Goal: Task Accomplishment & Management: Use online tool/utility

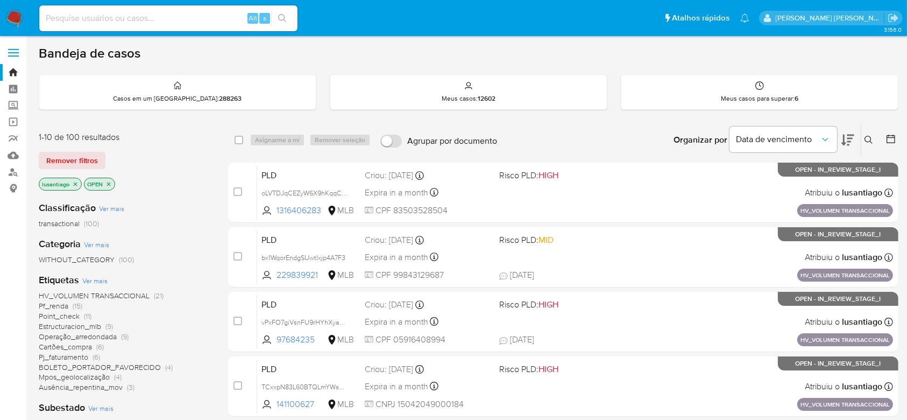
click at [205, 19] on input at bounding box center [168, 18] width 258 height 14
paste input "1367255139"
type input "1367255139"
click at [285, 16] on icon "search-icon" at bounding box center [282, 18] width 9 height 9
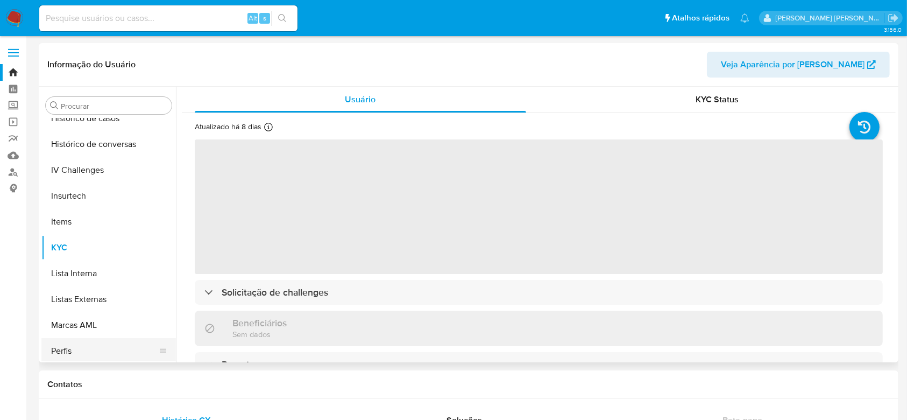
scroll to position [337, 0]
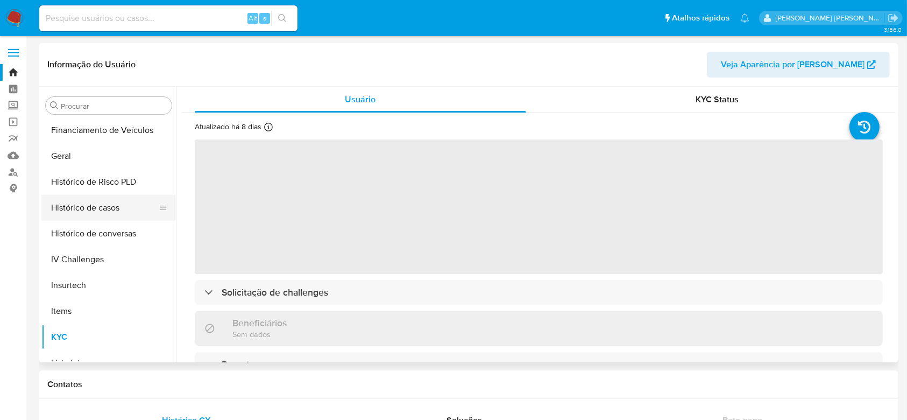
click at [116, 200] on button "Histórico de casos" at bounding box center [104, 208] width 126 height 26
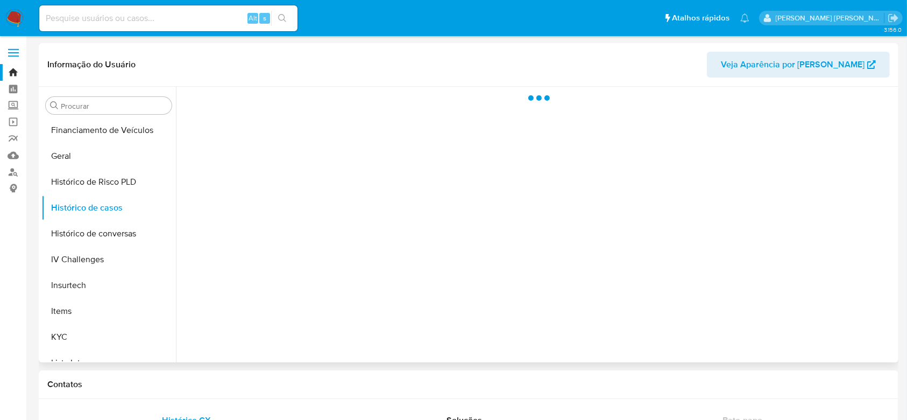
select select "10"
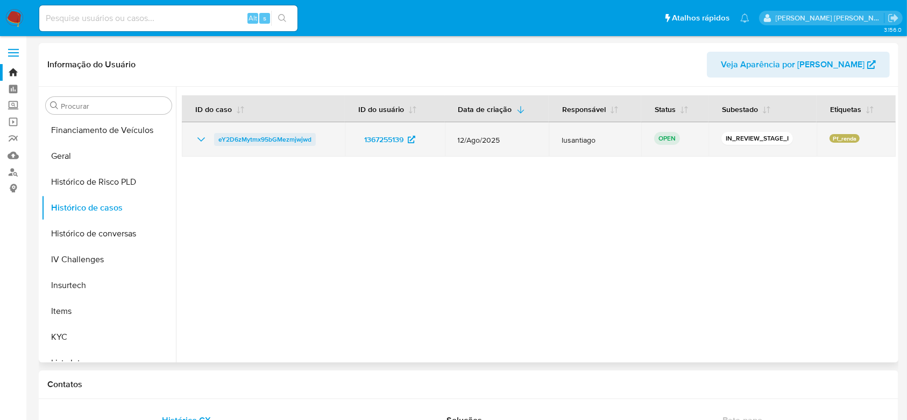
click at [280, 143] on span "eY2D6zMytmx95bGMezmjwjwd" at bounding box center [264, 139] width 93 height 13
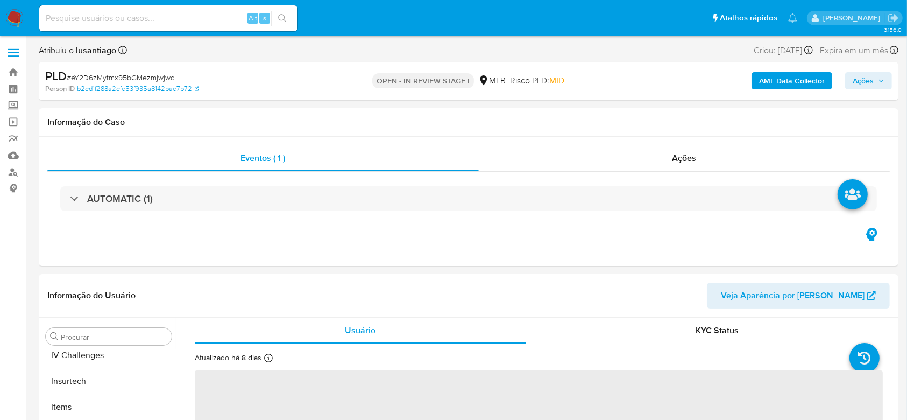
scroll to position [480, 0]
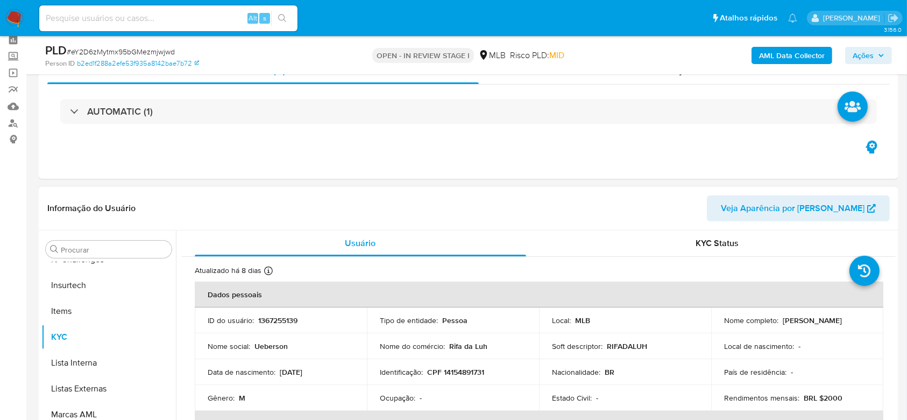
select select "10"
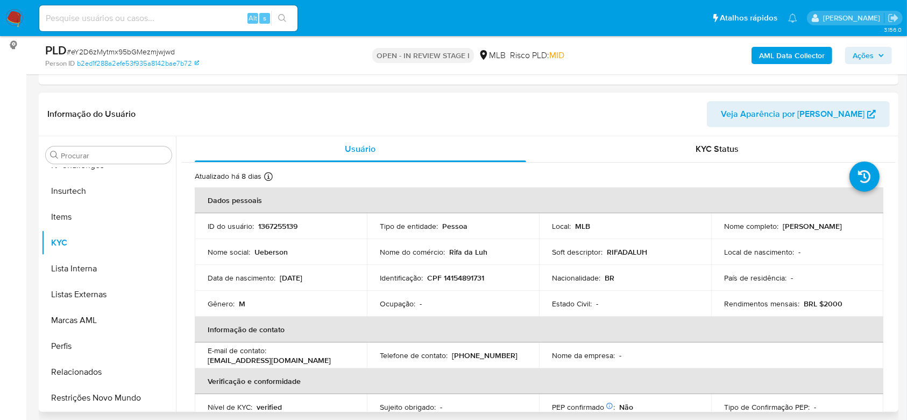
click at [457, 276] on p "CPF 14154891731" at bounding box center [455, 278] width 57 height 10
copy p "14154891731"
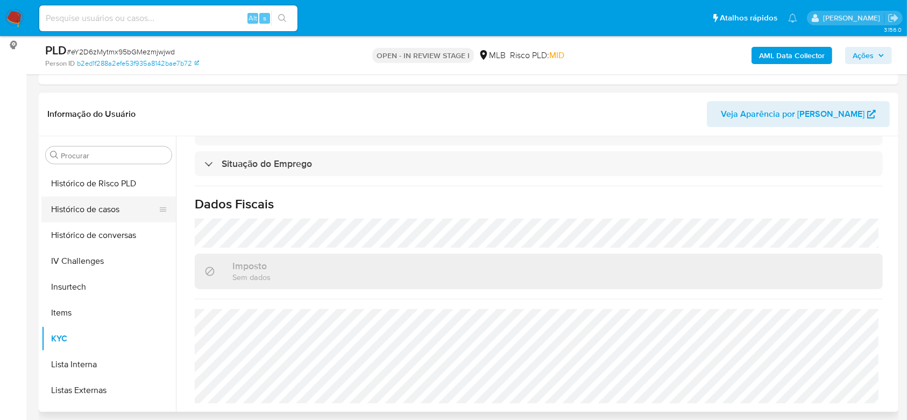
scroll to position [265, 0]
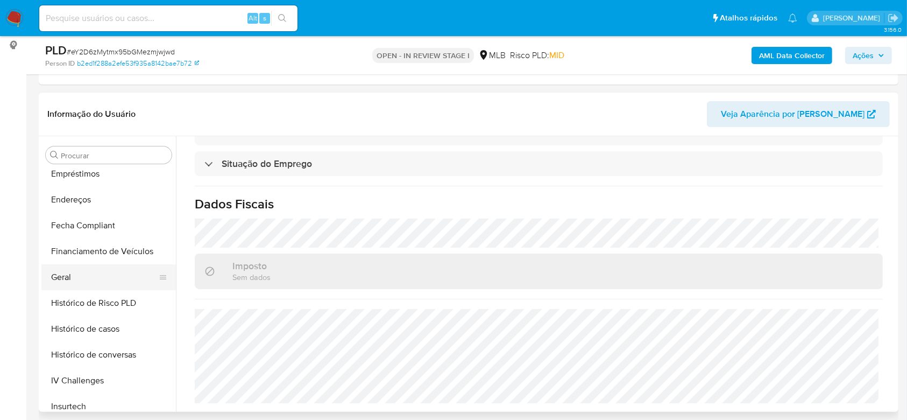
click at [98, 279] on button "Geral" at bounding box center [104, 277] width 126 height 26
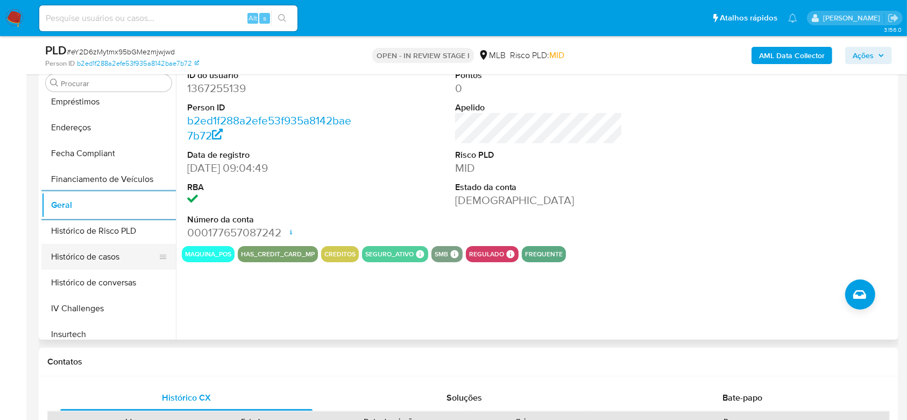
scroll to position [409, 0]
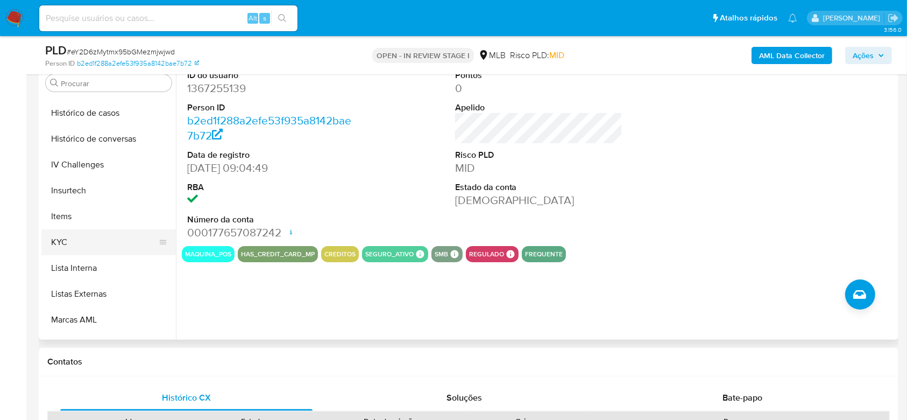
click at [119, 250] on button "KYC" at bounding box center [104, 242] width 126 height 26
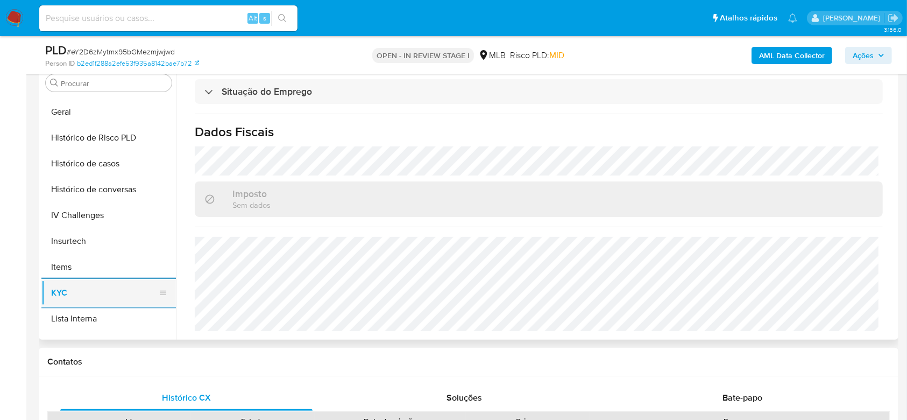
scroll to position [194, 0]
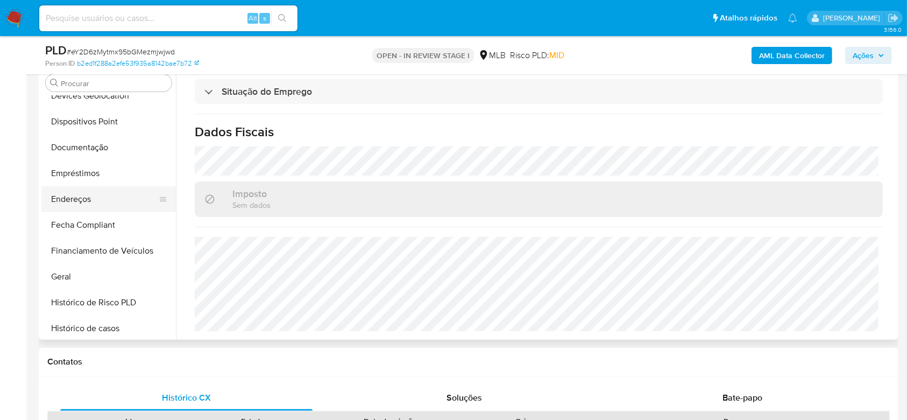
click at [88, 201] on button "Endereços" at bounding box center [104, 199] width 126 height 26
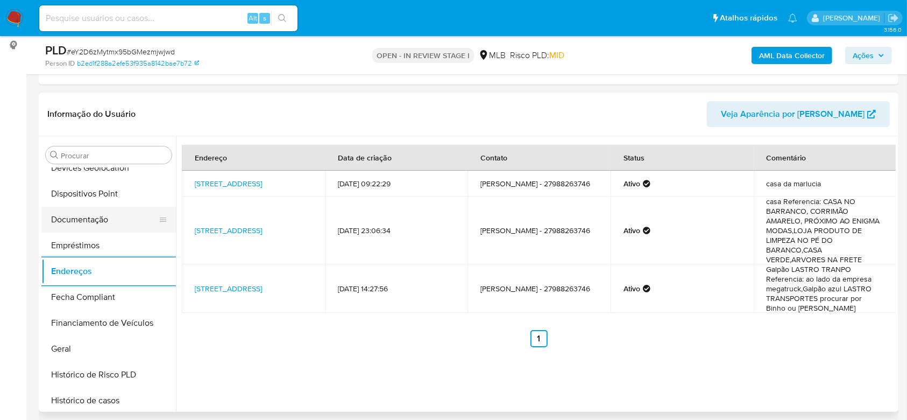
scroll to position [122, 0]
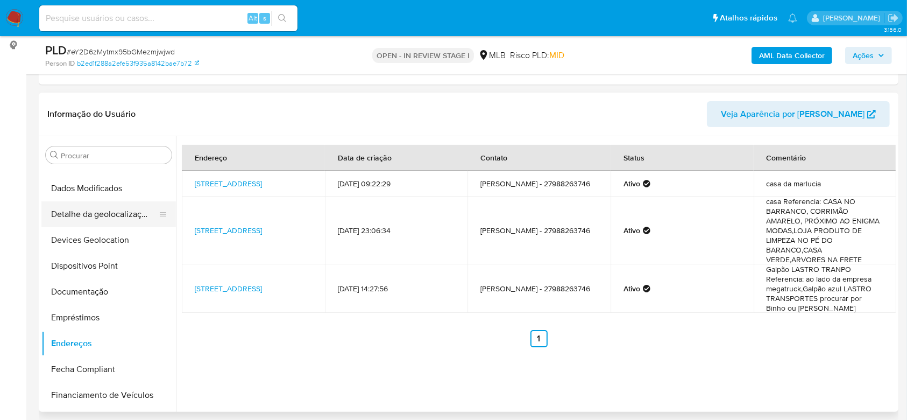
click at [95, 219] on button "Detalhe da geolocalização" at bounding box center [104, 214] width 126 height 26
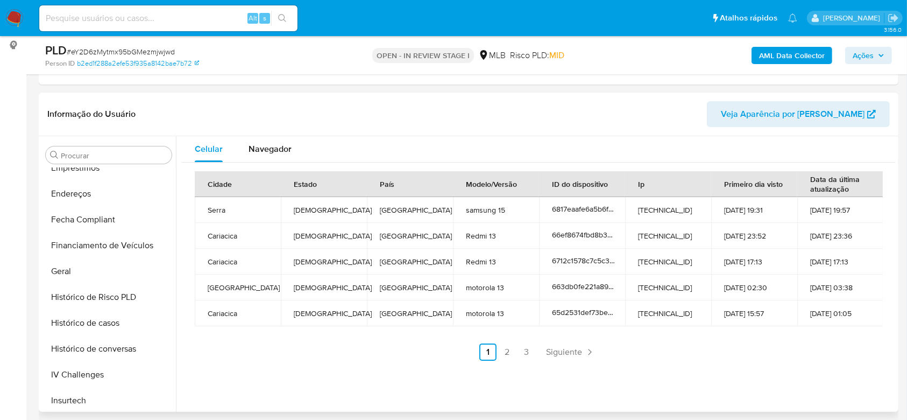
scroll to position [480, 0]
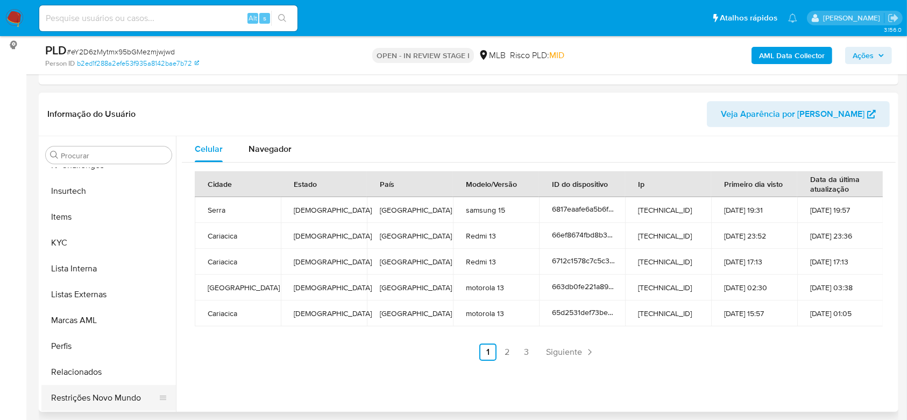
click at [97, 404] on button "Restrições Novo Mundo" at bounding box center [104, 398] width 126 height 26
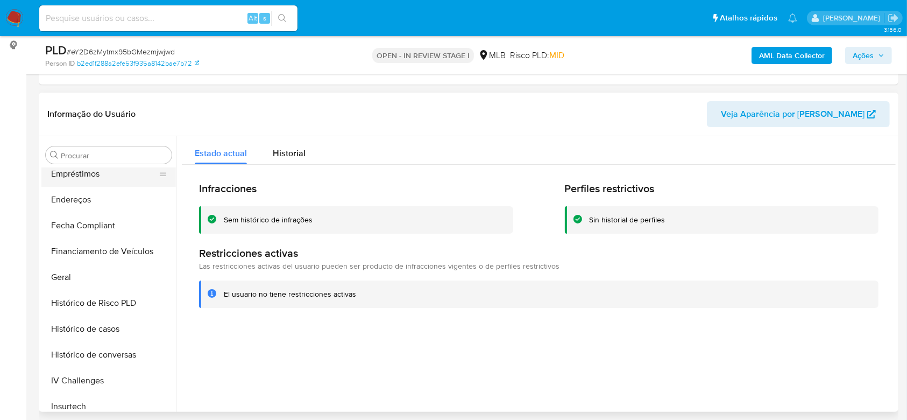
scroll to position [122, 0]
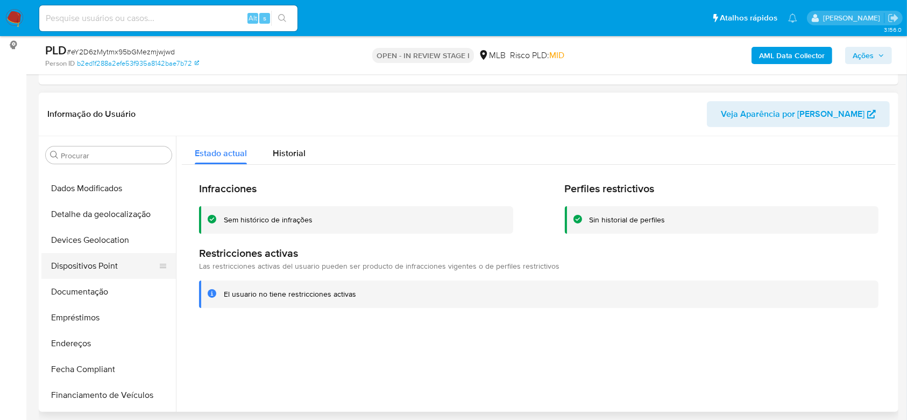
click at [90, 265] on button "Dispositivos Point" at bounding box center [104, 266] width 126 height 26
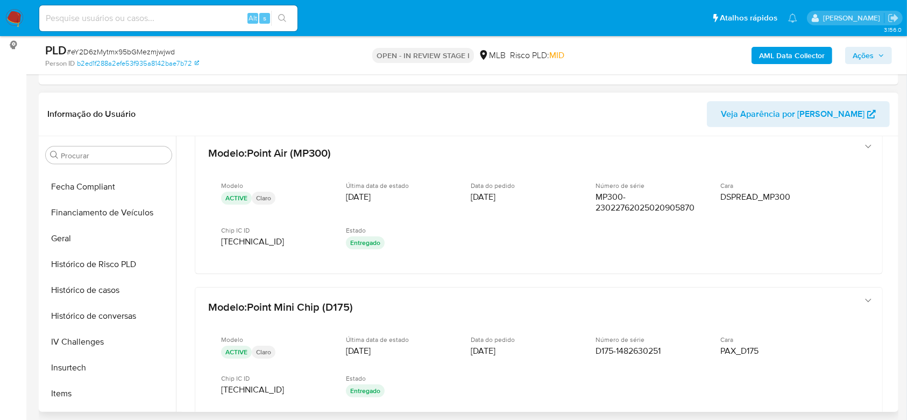
scroll to position [337, 0]
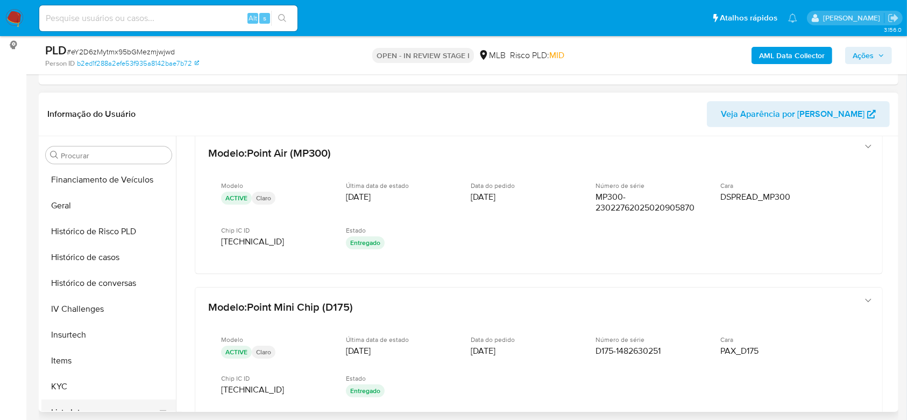
click at [88, 401] on button "Lista Interna" at bounding box center [104, 412] width 126 height 26
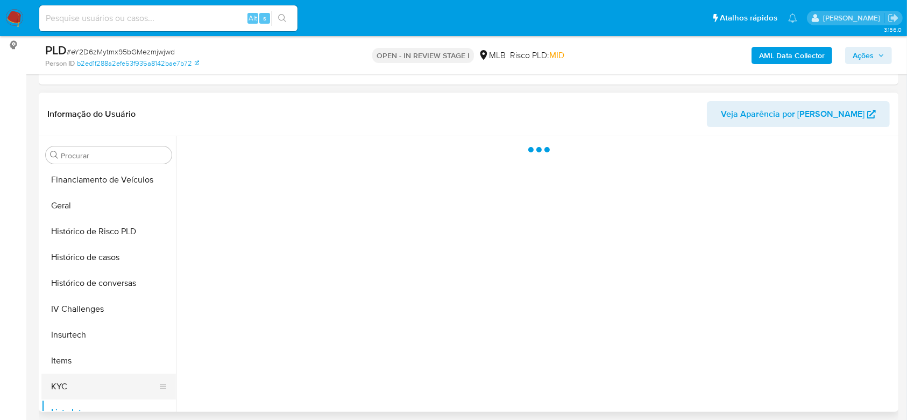
click at [89, 386] on button "KYC" at bounding box center [104, 386] width 126 height 26
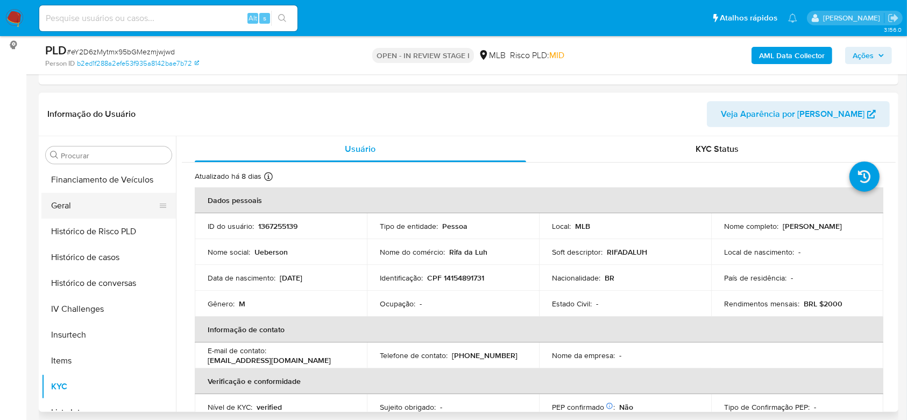
click at [82, 209] on button "Geral" at bounding box center [104, 206] width 126 height 26
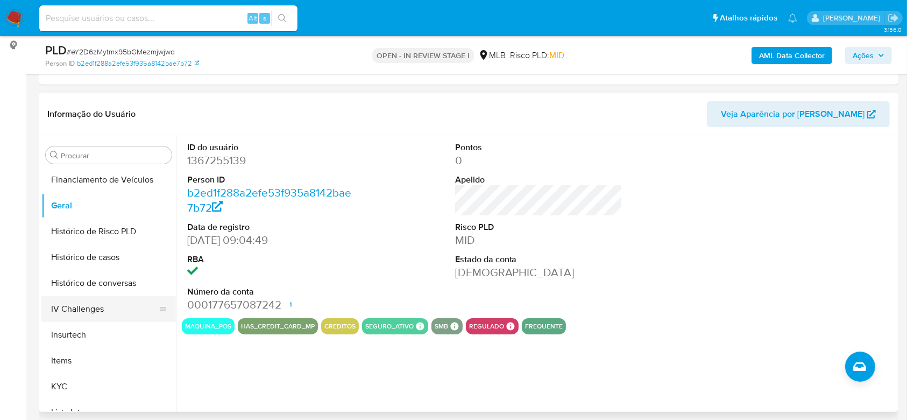
scroll to position [409, 0]
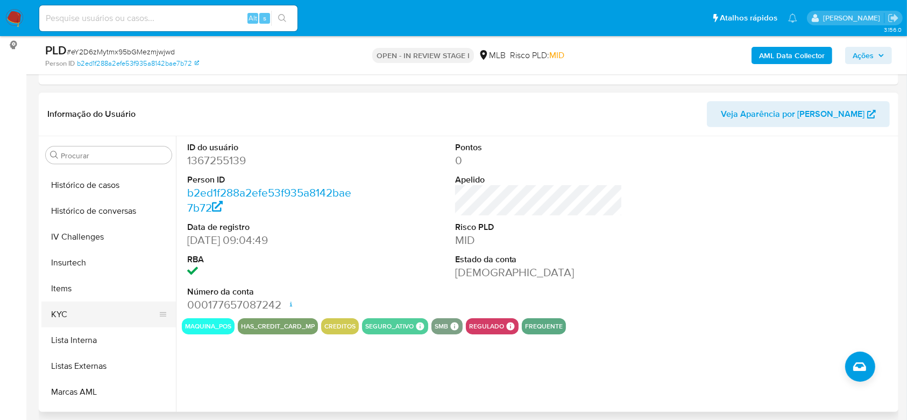
click at [107, 313] on button "KYC" at bounding box center [104, 314] width 126 height 26
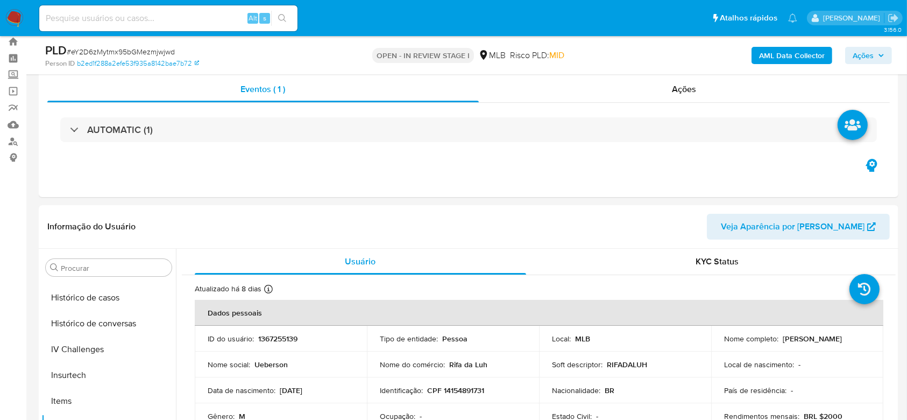
scroll to position [0, 0]
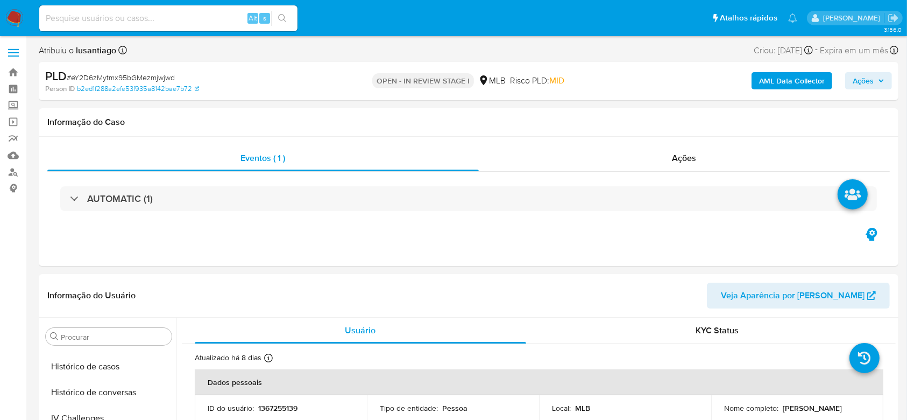
drag, startPoint x: 882, startPoint y: 77, endPoint x: 856, endPoint y: 90, distance: 28.4
click at [879, 79] on icon "button" at bounding box center [881, 80] width 6 height 6
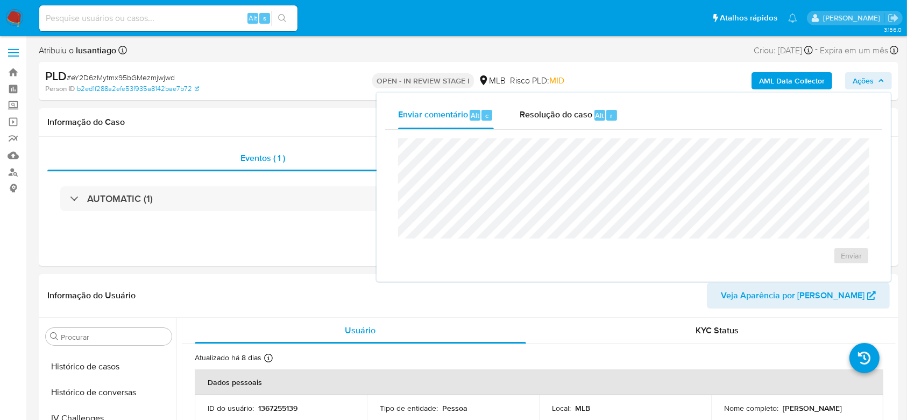
drag, startPoint x: 561, startPoint y: 109, endPoint x: 546, endPoint y: 136, distance: 31.0
click at [560, 110] on span "Resolução do caso" at bounding box center [556, 115] width 73 height 12
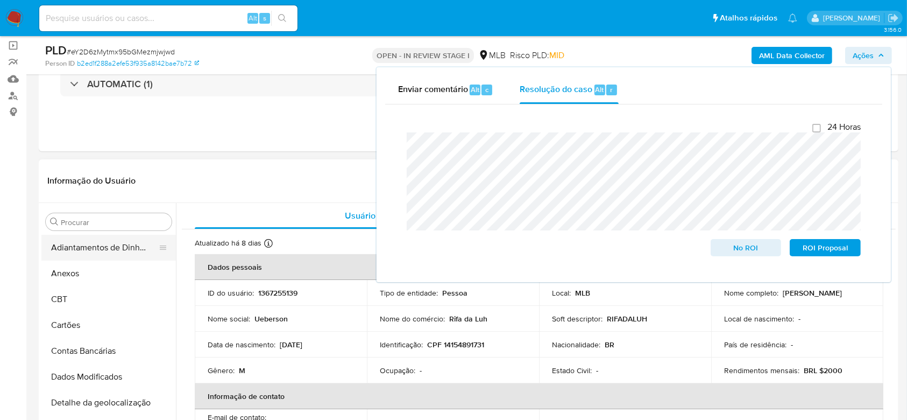
scroll to position [72, 0]
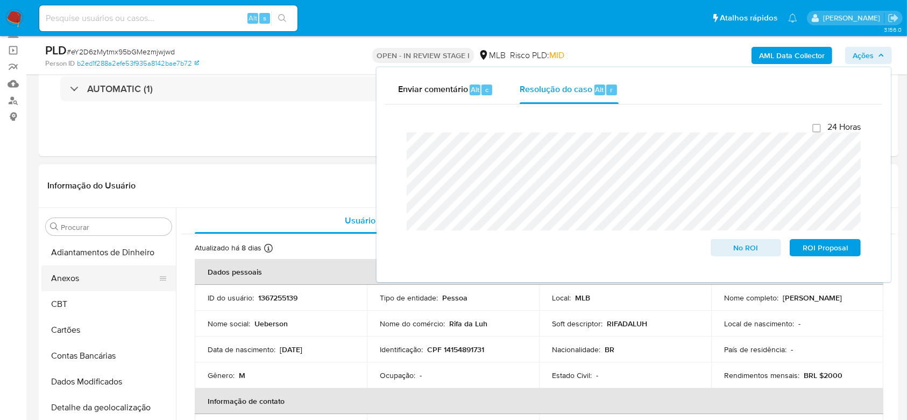
click at [89, 275] on button "Anexos" at bounding box center [104, 278] width 126 height 26
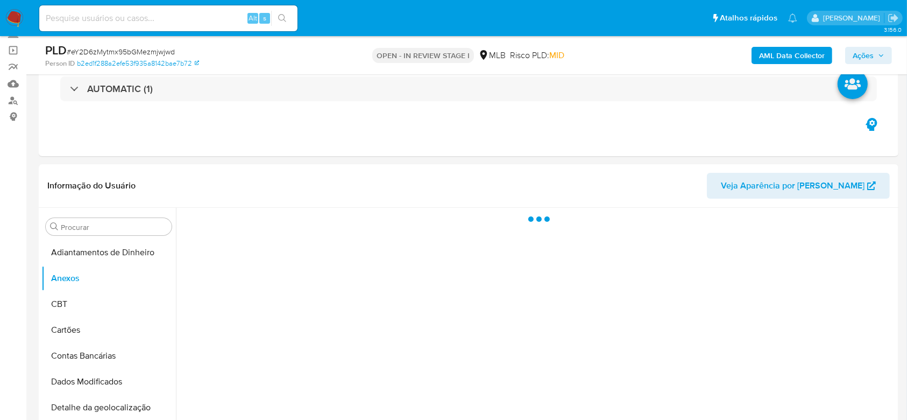
click at [780, 49] on b "AML Data Collector" at bounding box center [792, 55] width 66 height 17
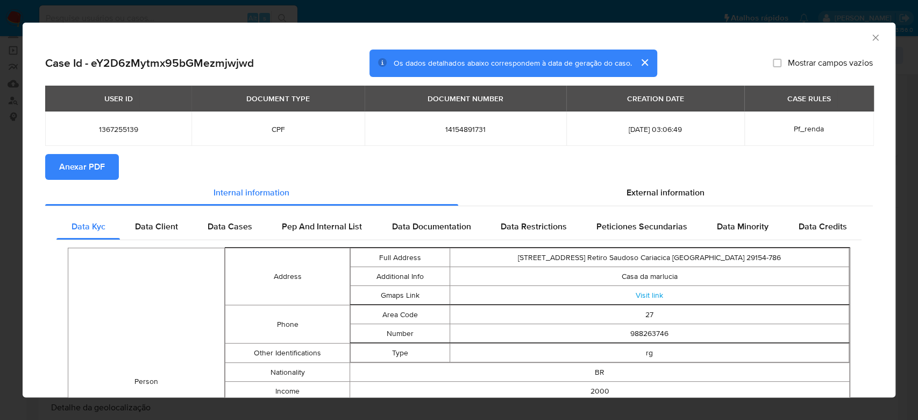
click at [74, 170] on span "Anexar PDF" at bounding box center [82, 167] width 46 height 24
click at [870, 38] on icon "Fechar a janela" at bounding box center [875, 37] width 11 height 11
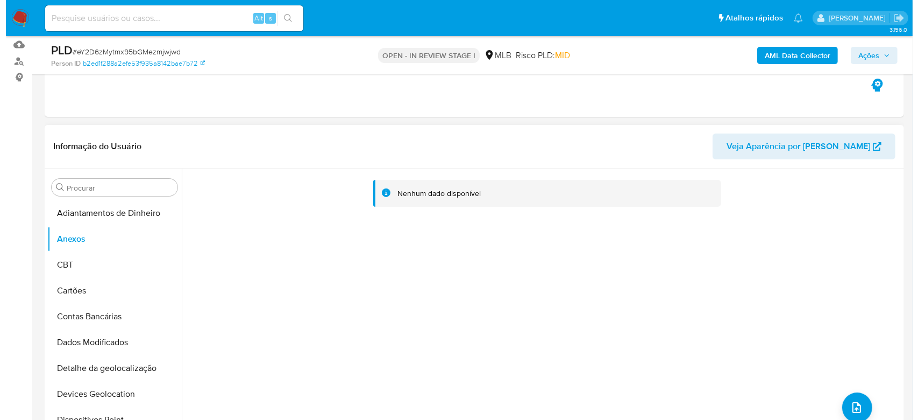
scroll to position [143, 0]
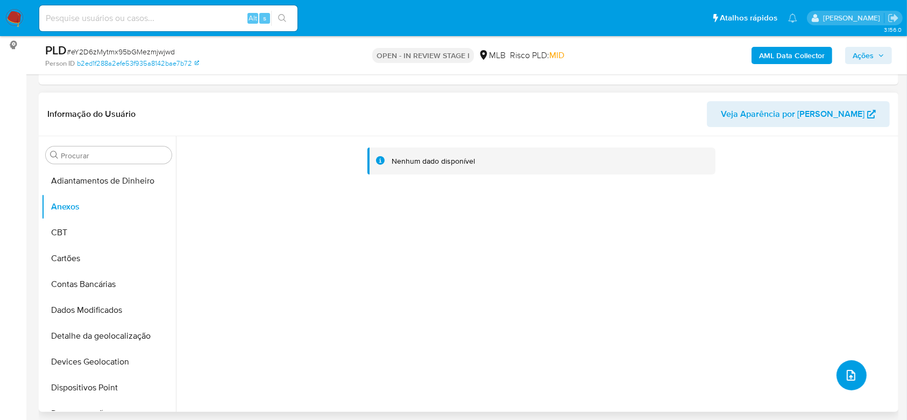
click at [844, 372] on icon "upload-file" at bounding box center [850, 374] width 13 height 13
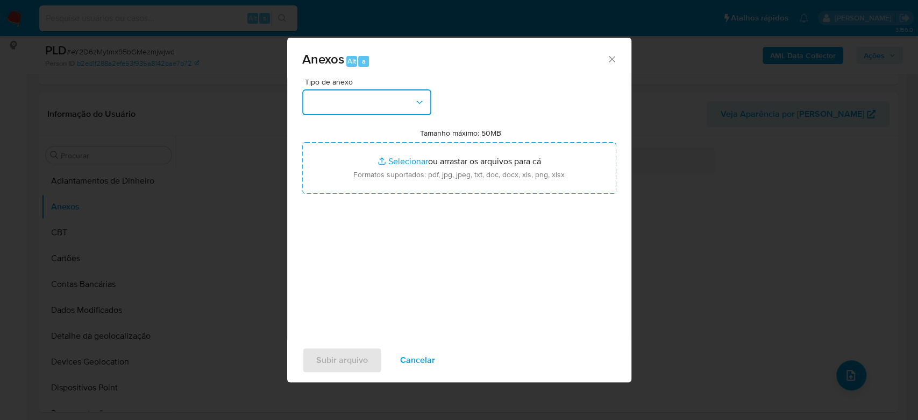
click at [388, 104] on button "button" at bounding box center [366, 102] width 129 height 26
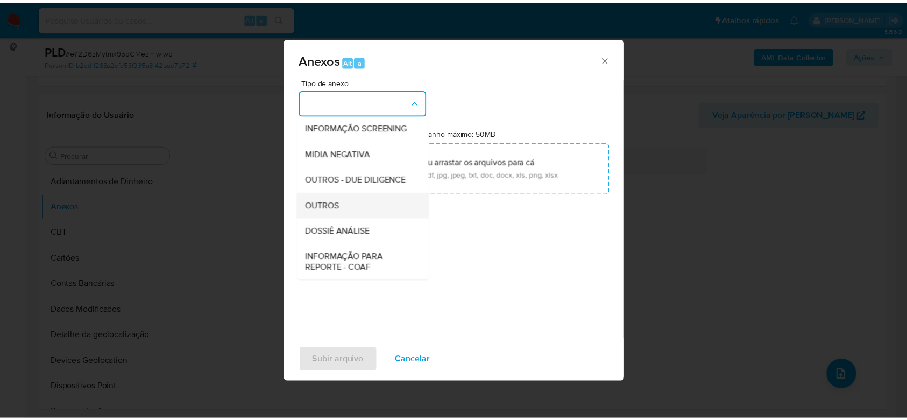
scroll to position [165, 0]
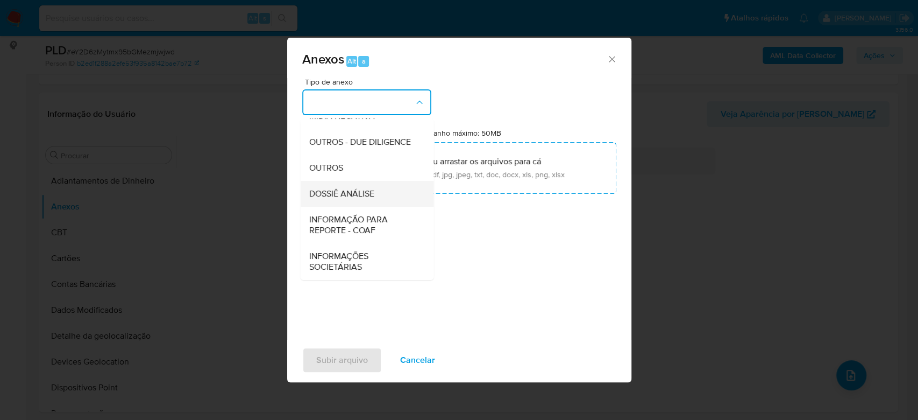
click at [350, 199] on span "DOSSIÊ ANÁLISE" at bounding box center [341, 193] width 65 height 11
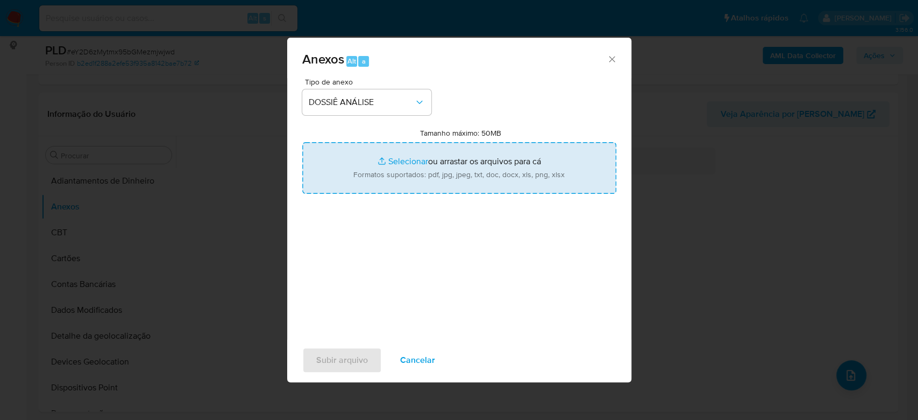
type input "C:\fakepath\Mulan 1367255139_2025_08_26_16_50_55.xlsx"
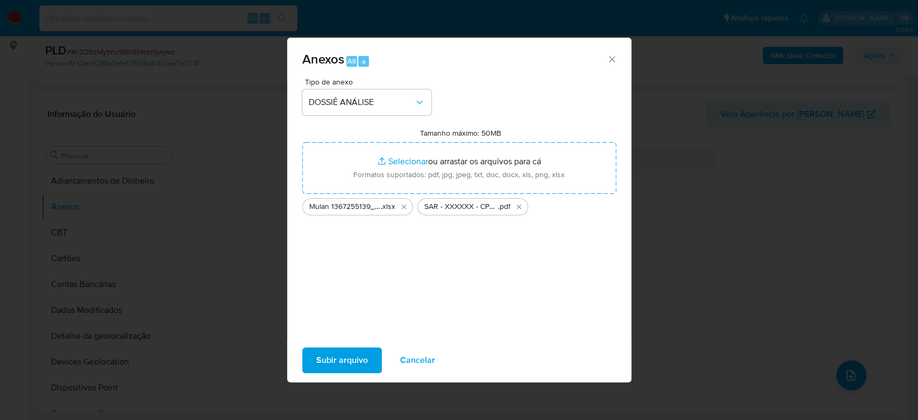
click at [333, 357] on span "Subir arquivo" at bounding box center [342, 360] width 52 height 24
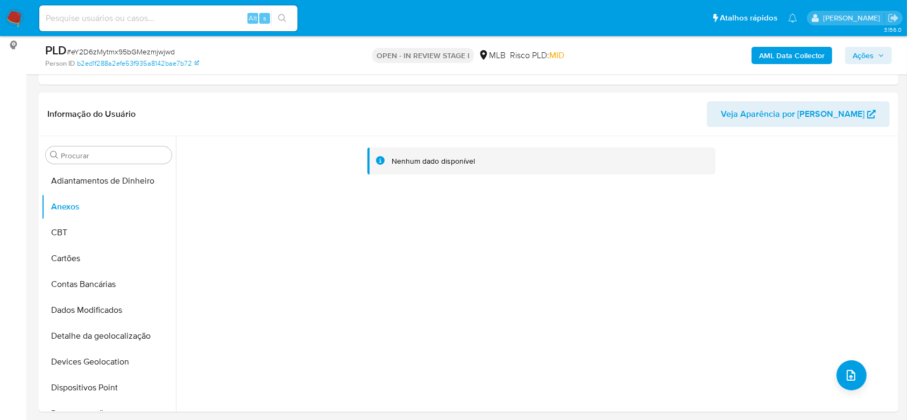
click at [880, 45] on div "AML Data Collector Ações" at bounding box center [752, 54] width 279 height 25
click at [876, 54] on span "Ações" at bounding box center [868, 55] width 32 height 15
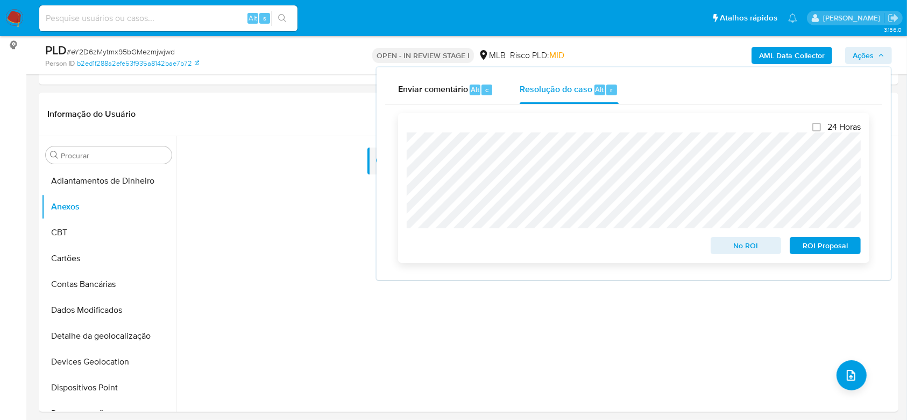
click at [818, 248] on span "ROI Proposal" at bounding box center [825, 245] width 56 height 15
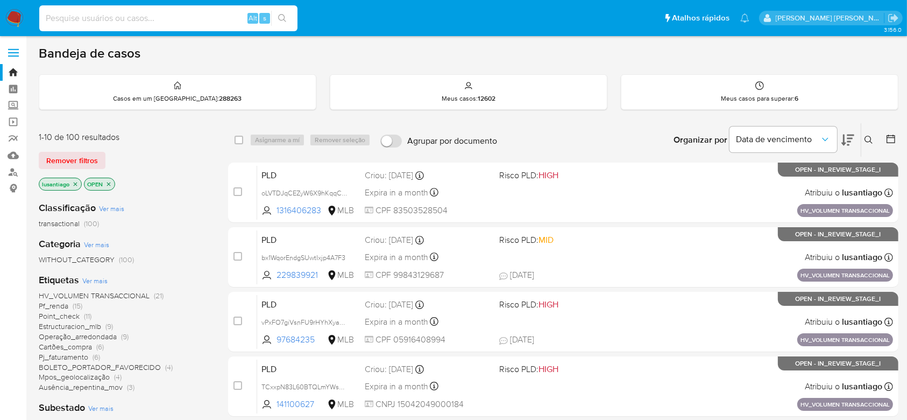
click at [208, 22] on input at bounding box center [168, 18] width 258 height 14
click at [207, 22] on input at bounding box center [168, 18] width 258 height 14
paste input "1118503901"
type input "1118503901"
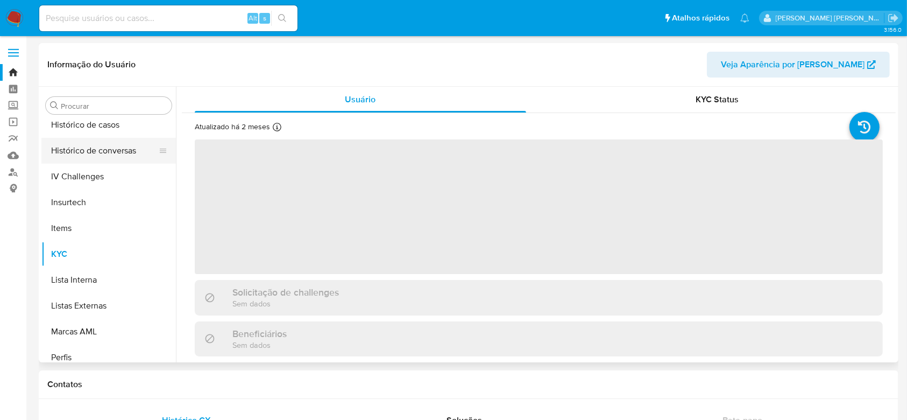
scroll to position [325, 0]
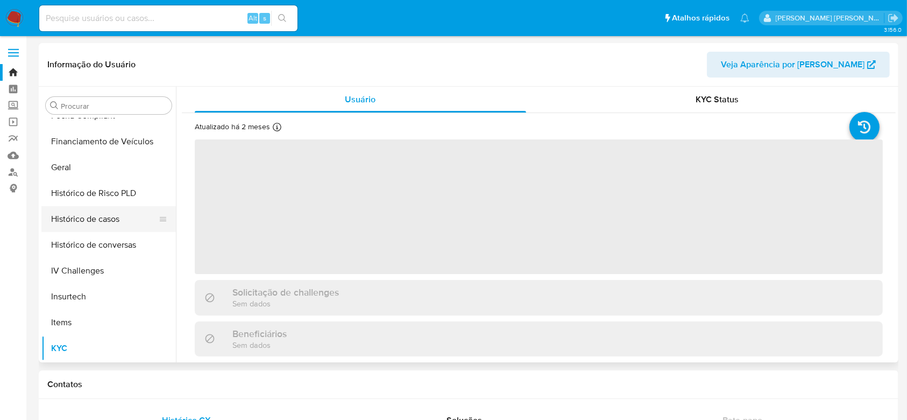
click at [106, 221] on button "Histórico de casos" at bounding box center [104, 219] width 126 height 26
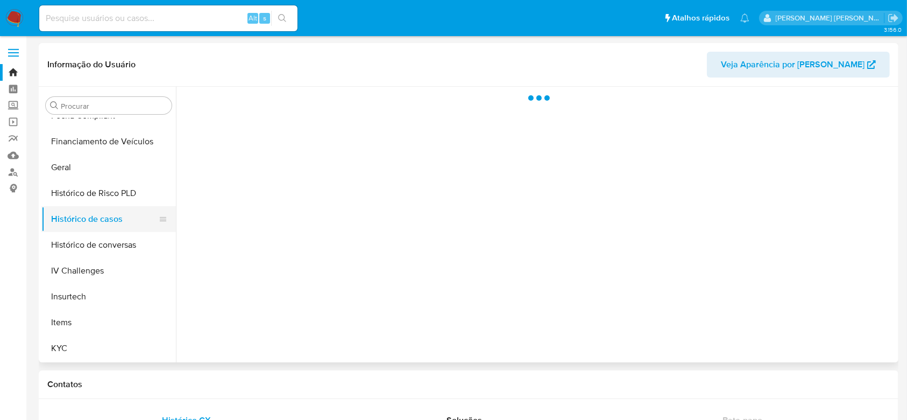
select select "10"
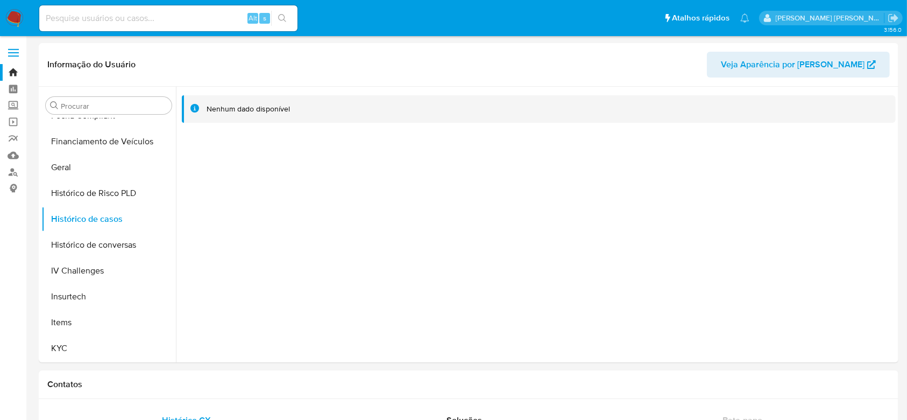
click at [177, 13] on input at bounding box center [168, 18] width 258 height 14
paste input "528877097"
type input "528877097"
click at [287, 16] on button "search-icon" at bounding box center [282, 18] width 22 height 15
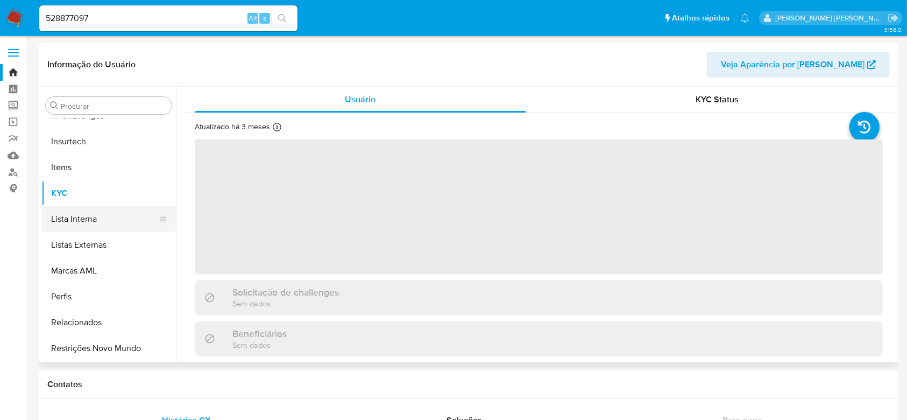
scroll to position [409, 0]
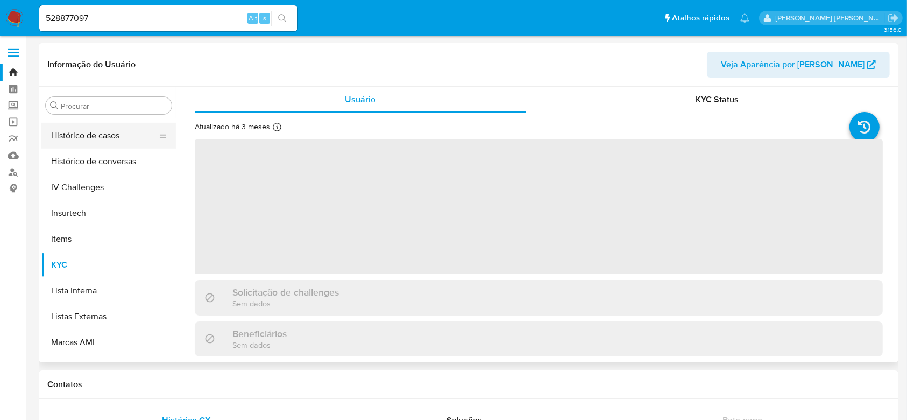
click at [103, 144] on button "Histórico de casos" at bounding box center [104, 136] width 126 height 26
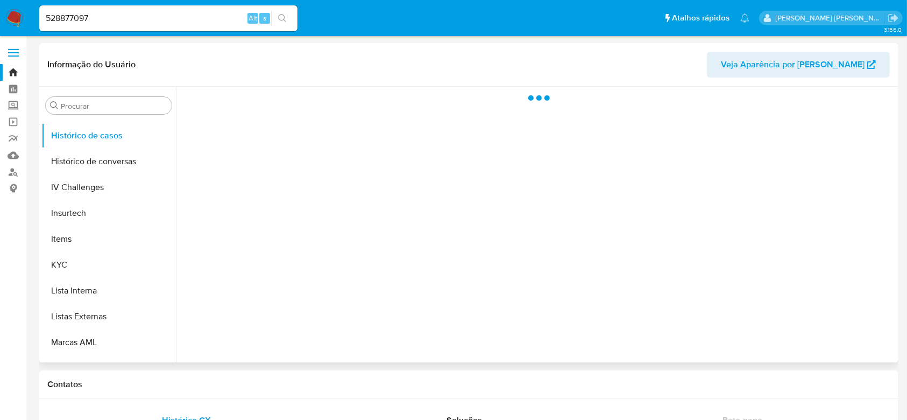
select select "10"
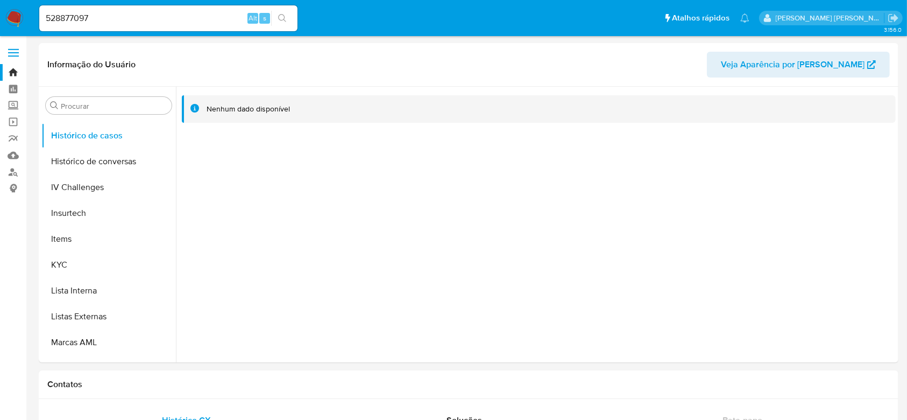
click at [184, 16] on input "528877097" at bounding box center [168, 18] width 258 height 14
paste input "64379366"
type input "64379366"
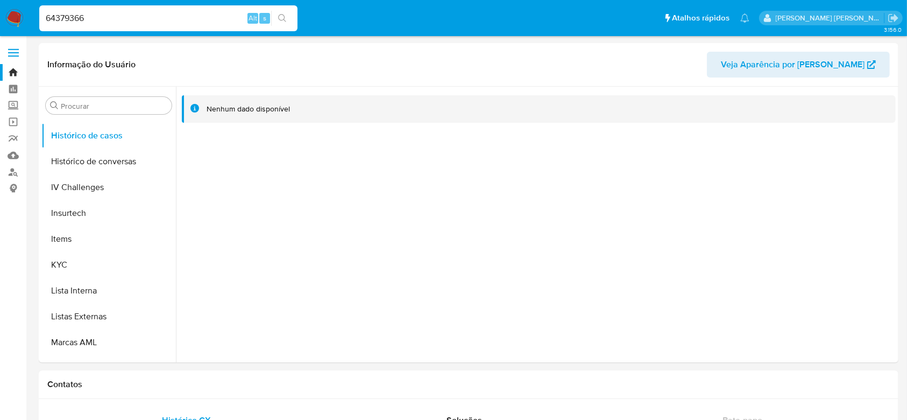
click at [280, 21] on icon "search-icon" at bounding box center [282, 18] width 9 height 9
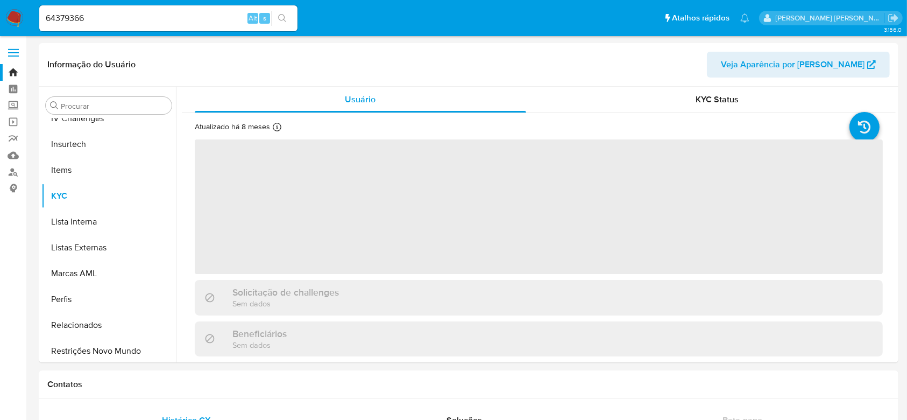
scroll to position [480, 0]
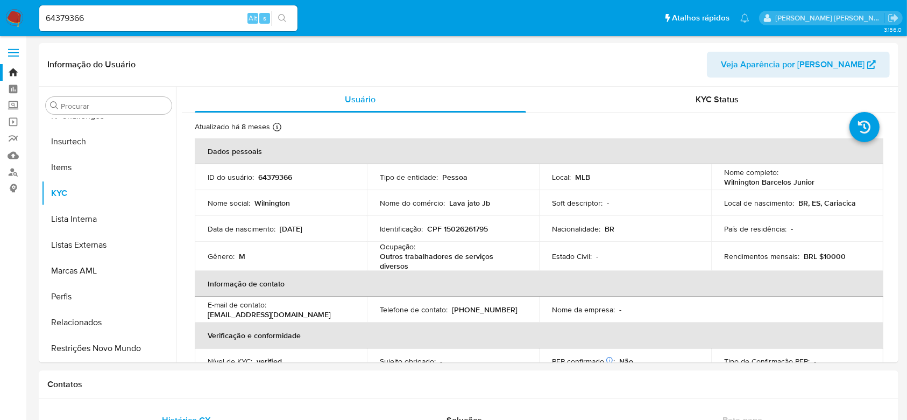
select select "10"
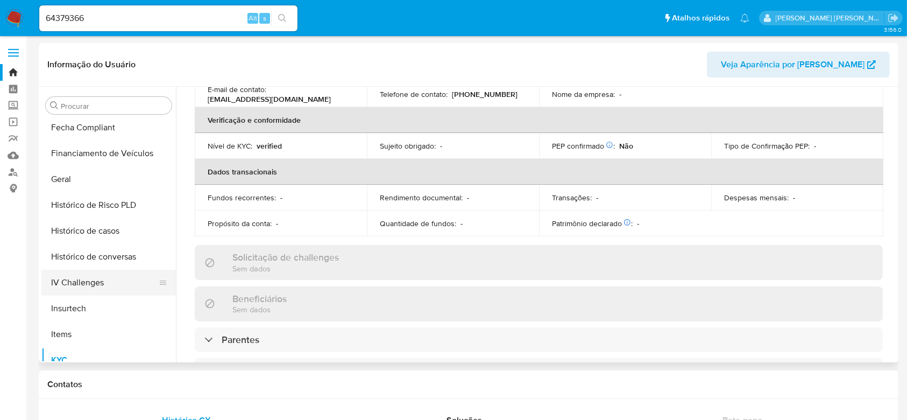
scroll to position [337, 0]
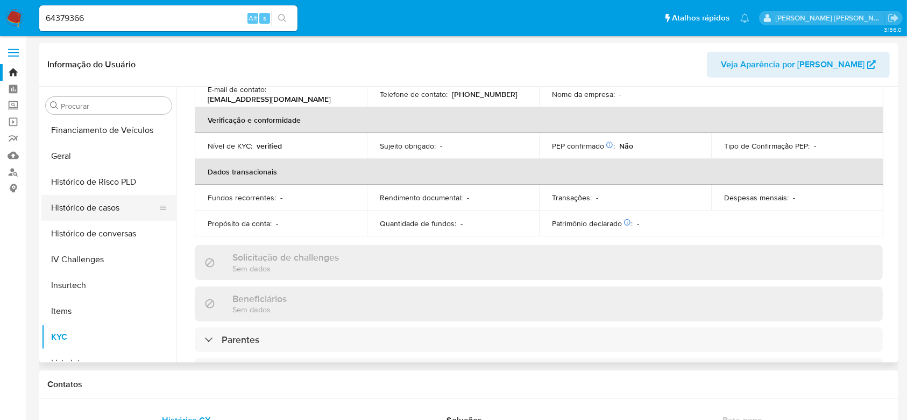
click at [95, 216] on button "Histórico de casos" at bounding box center [104, 208] width 126 height 26
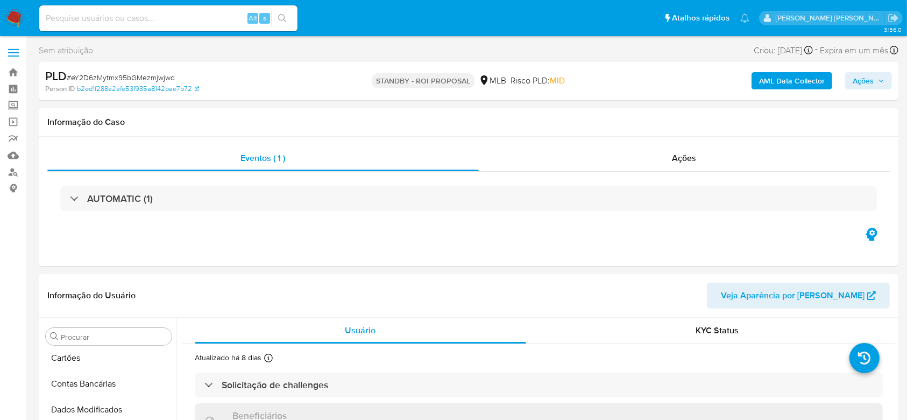
scroll to position [480, 0]
click at [156, 19] on input at bounding box center [168, 18] width 258 height 14
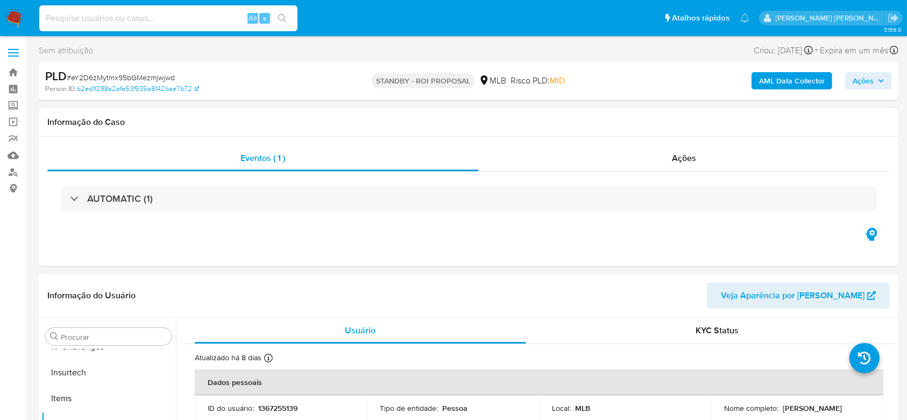
paste input "280348587"
type input "280348587"
select select "10"
type input "280348587"
click at [280, 18] on icon "search-icon" at bounding box center [282, 18] width 9 height 9
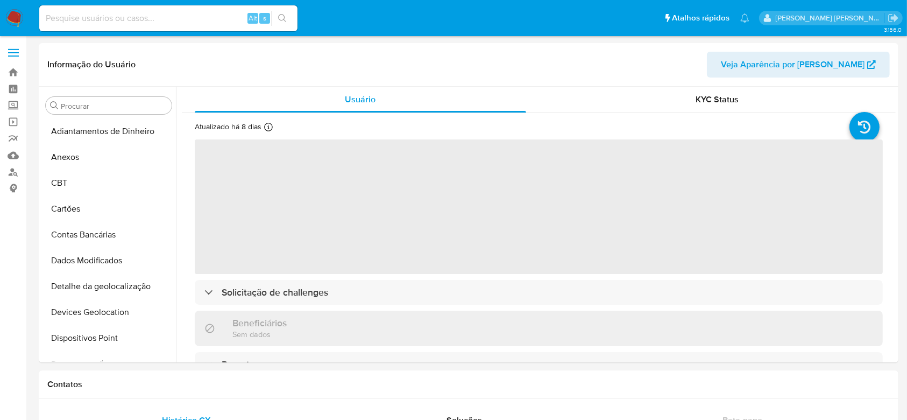
select select "10"
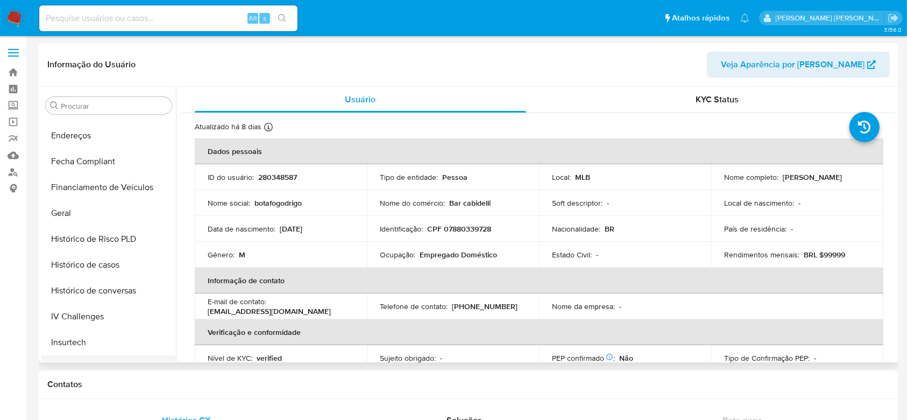
scroll to position [265, 0]
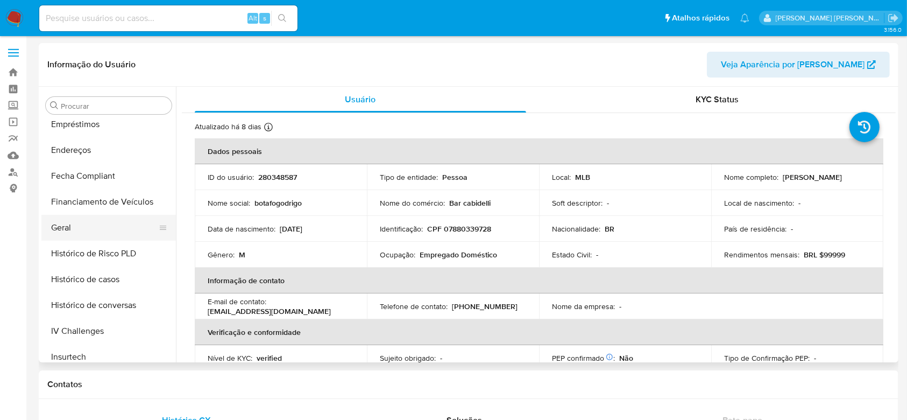
click at [70, 228] on button "Geral" at bounding box center [104, 228] width 126 height 26
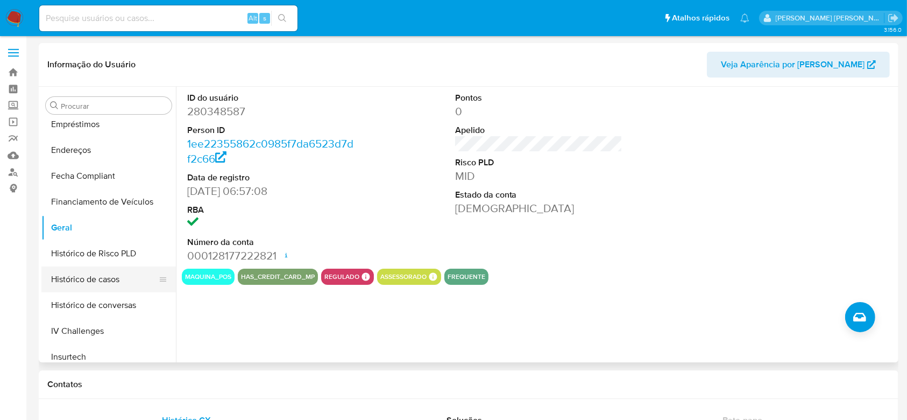
click at [125, 279] on button "Histórico de casos" at bounding box center [104, 279] width 126 height 26
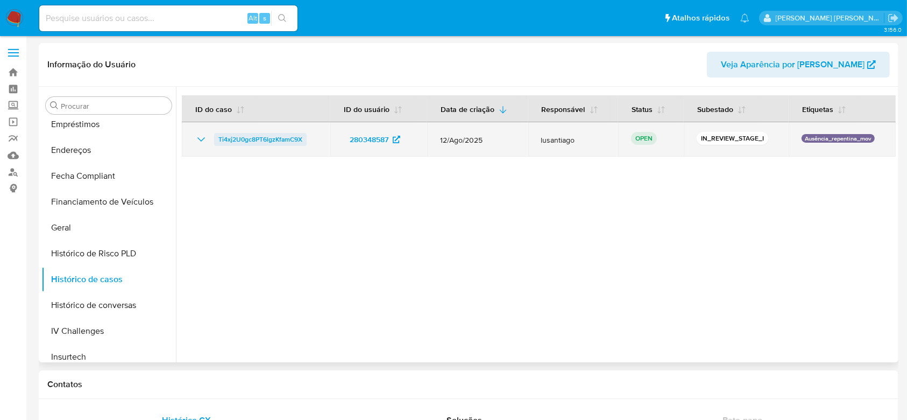
click at [246, 136] on span "Ti4xj2U0gc8PT6lgzKfamC9X" at bounding box center [260, 139] width 84 height 13
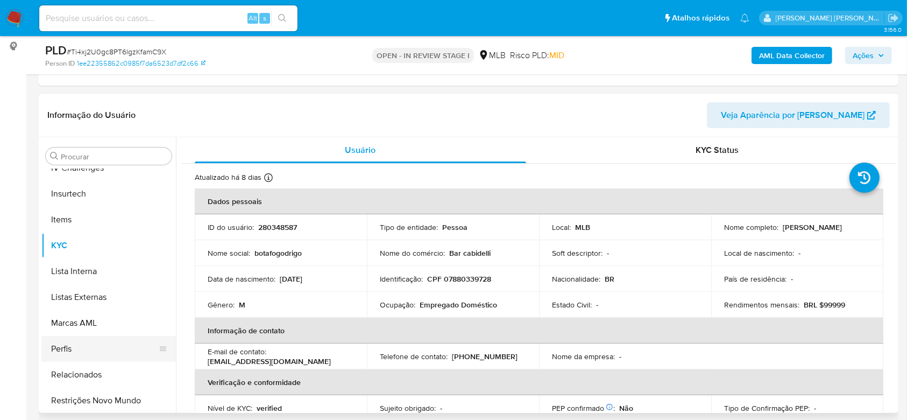
scroll to position [480, 0]
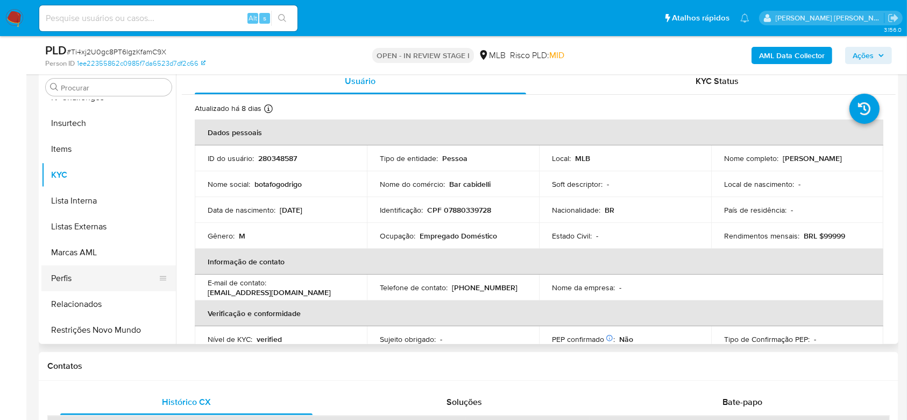
select select "10"
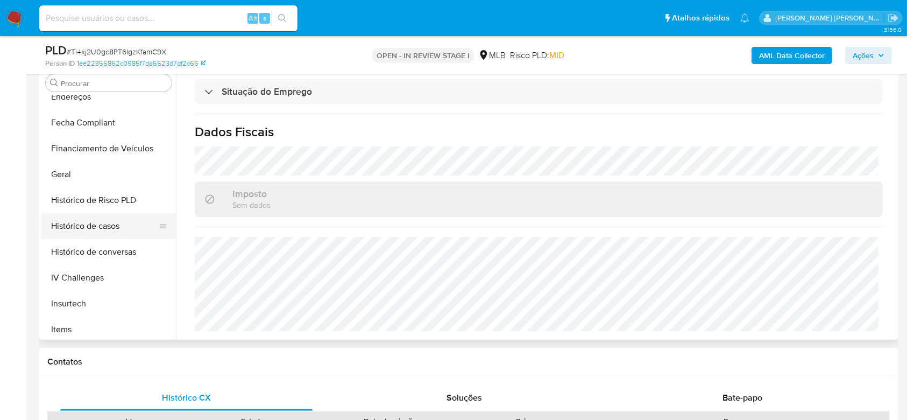
scroll to position [265, 0]
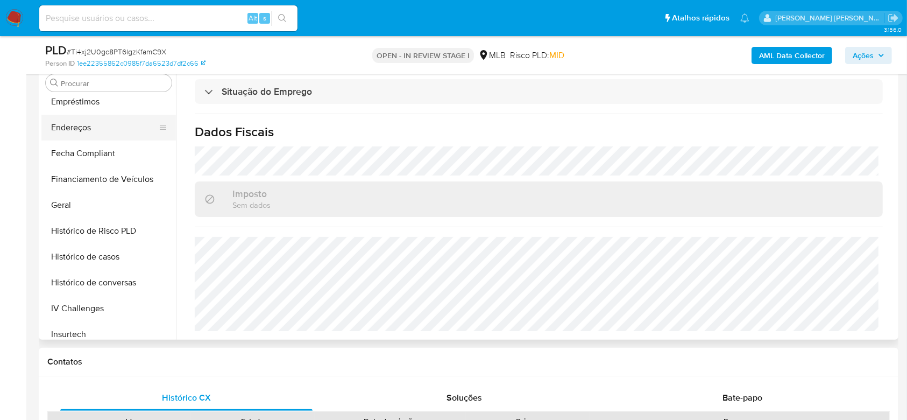
click at [108, 115] on button "Endereços" at bounding box center [104, 128] width 126 height 26
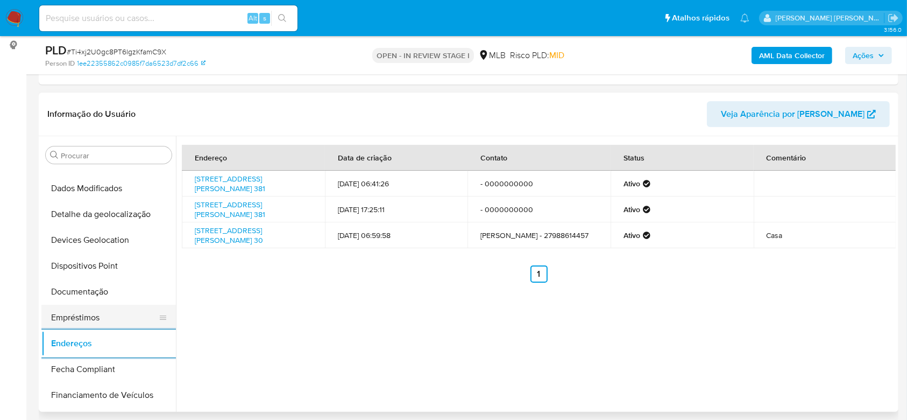
scroll to position [50, 0]
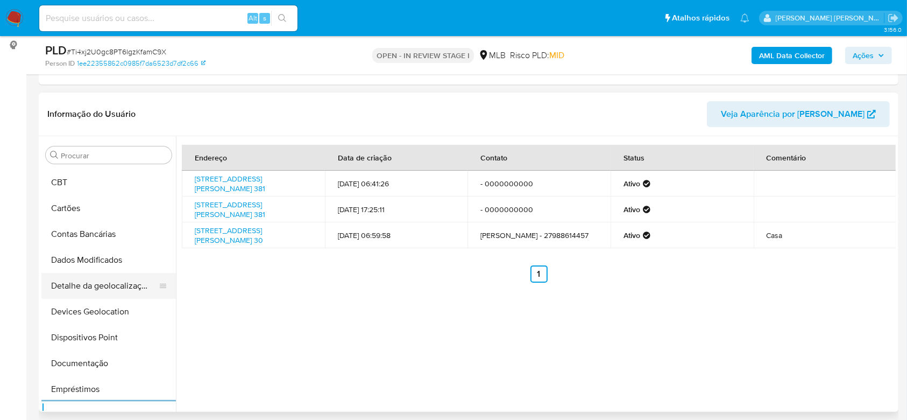
click at [99, 285] on button "Detalhe da geolocalização" at bounding box center [104, 286] width 126 height 26
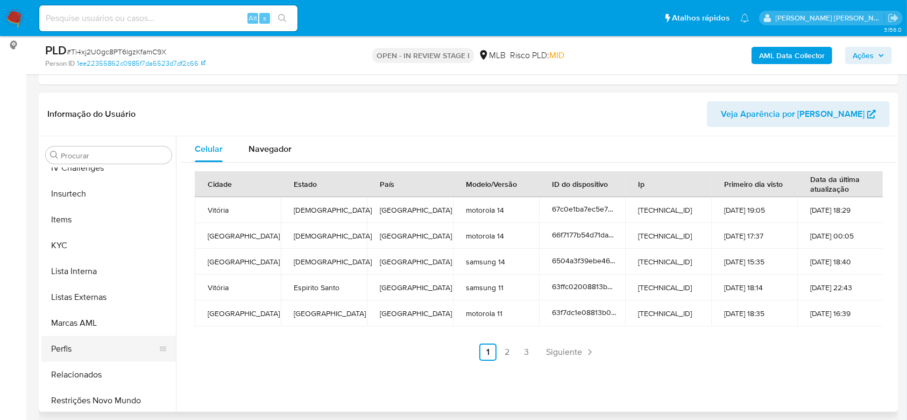
scroll to position [480, 0]
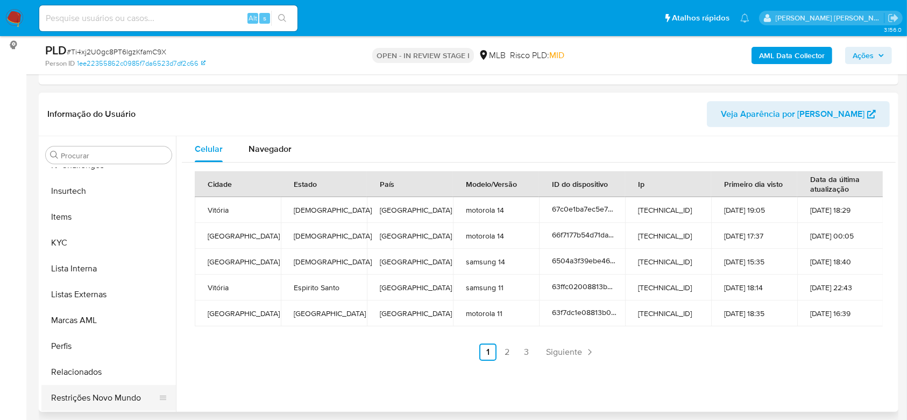
click at [95, 403] on button "Restrições Novo Mundo" at bounding box center [104, 398] width 126 height 26
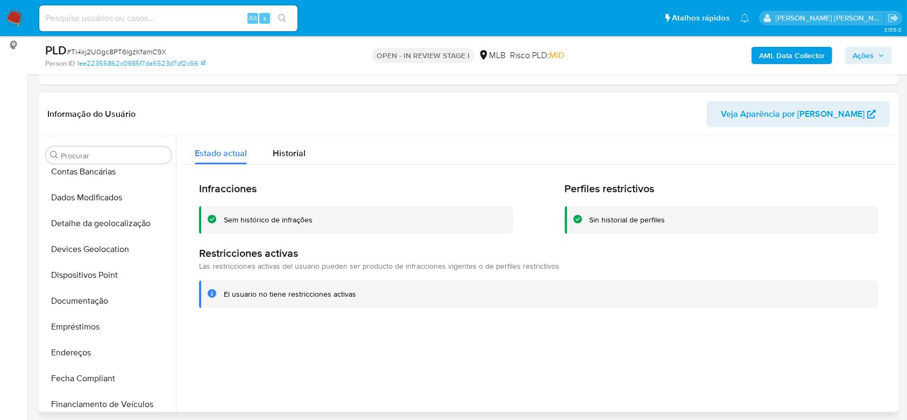
scroll to position [50, 0]
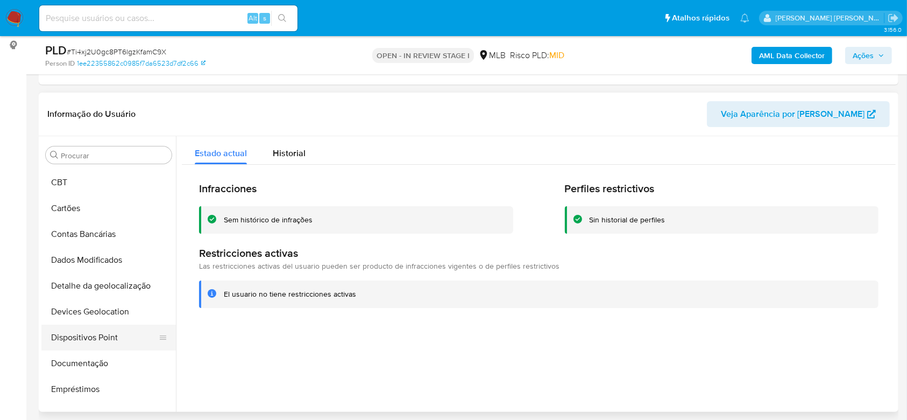
click at [90, 338] on button "Dispositivos Point" at bounding box center [104, 337] width 126 height 26
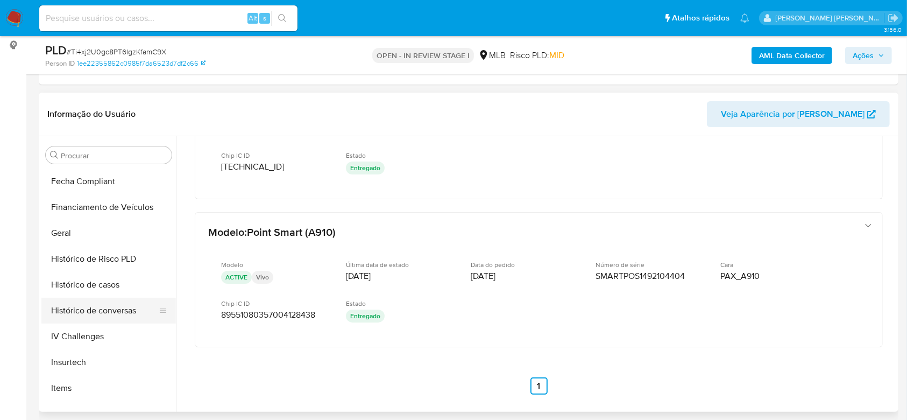
scroll to position [337, 0]
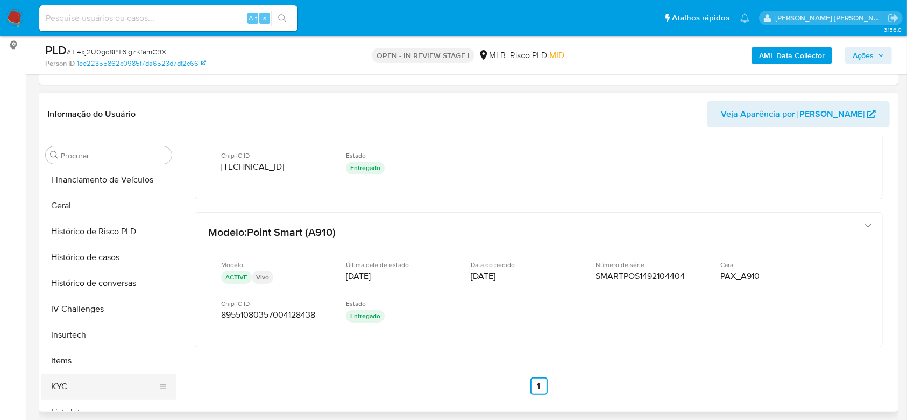
click at [75, 381] on button "KYC" at bounding box center [104, 386] width 126 height 26
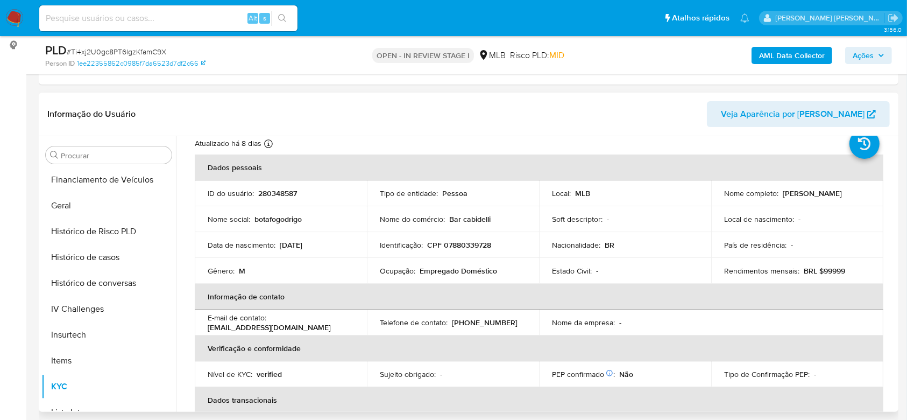
scroll to position [0, 0]
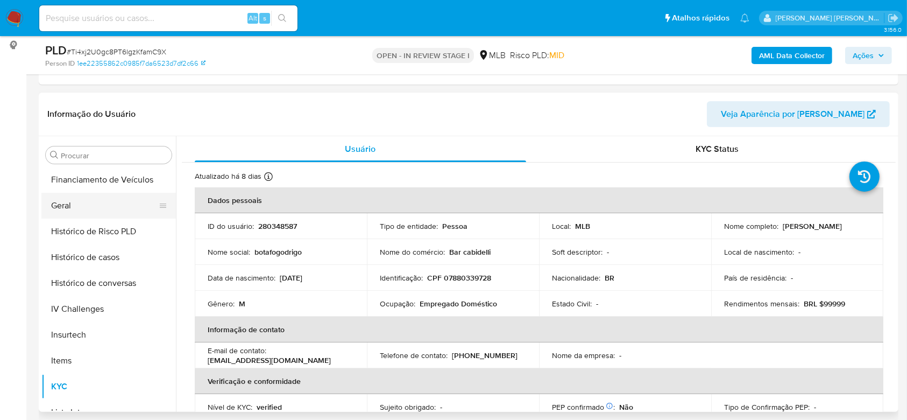
click at [98, 200] on button "Geral" at bounding box center [104, 206] width 126 height 26
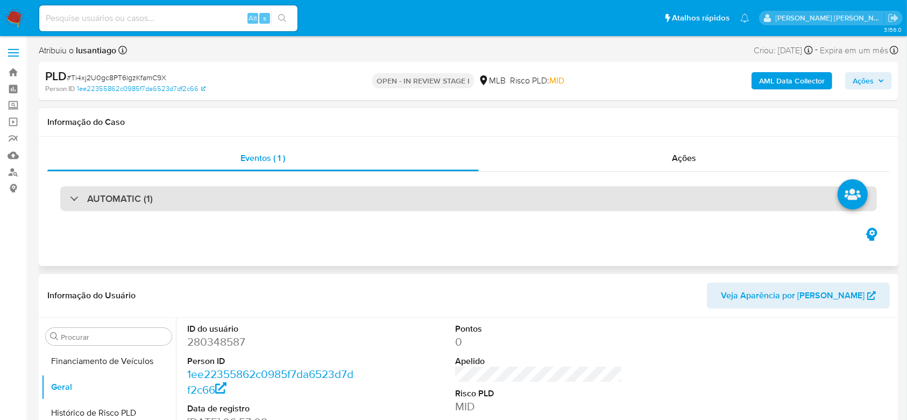
click at [490, 196] on div "AUTOMATIC (1)" at bounding box center [468, 198] width 816 height 25
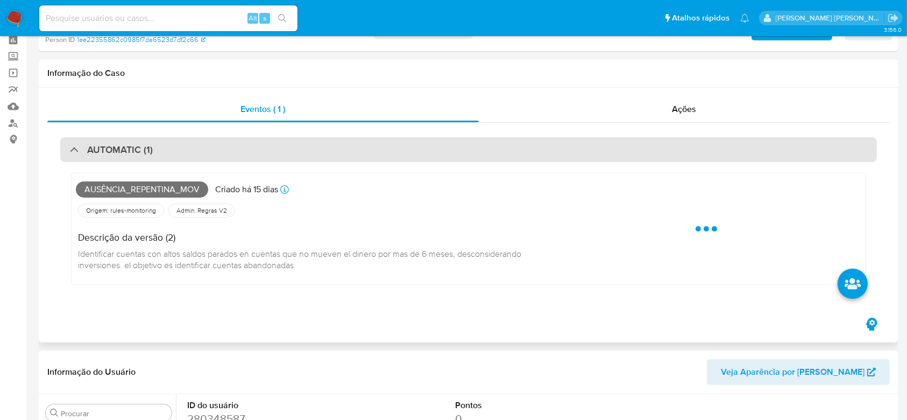
scroll to position [72, 0]
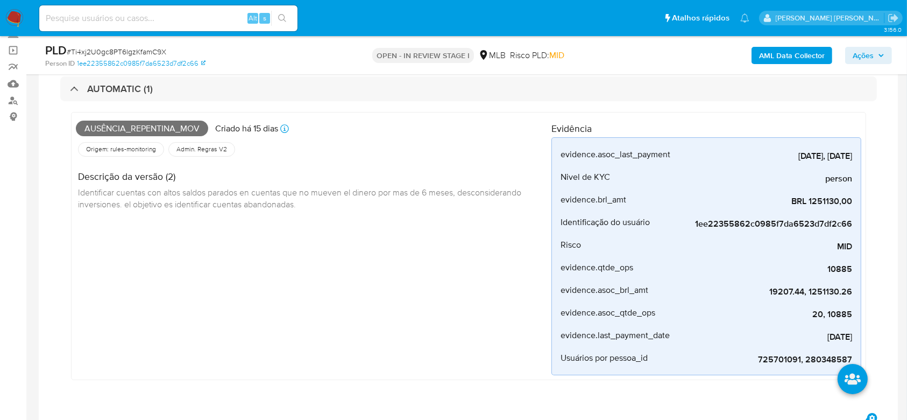
click at [864, 54] on span "Ações" at bounding box center [862, 55] width 21 height 17
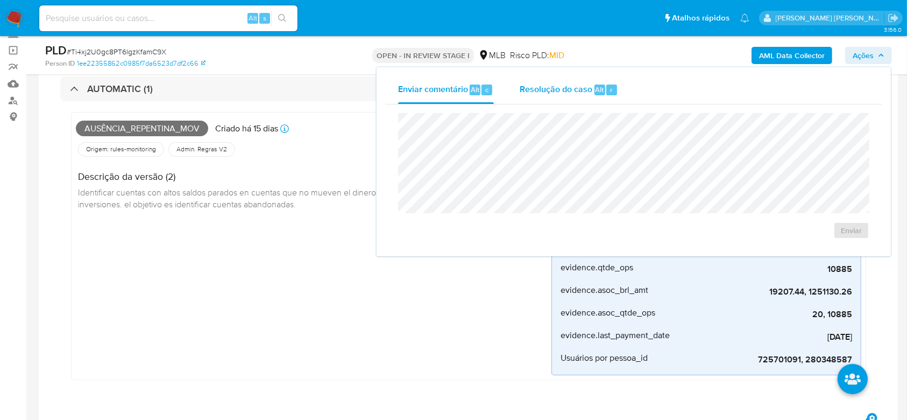
click at [553, 94] on span "Resolução do caso" at bounding box center [556, 89] width 73 height 12
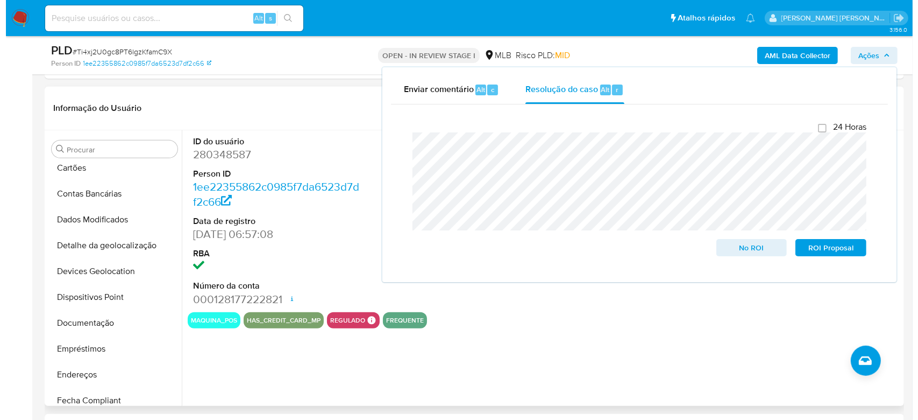
scroll to position [0, 0]
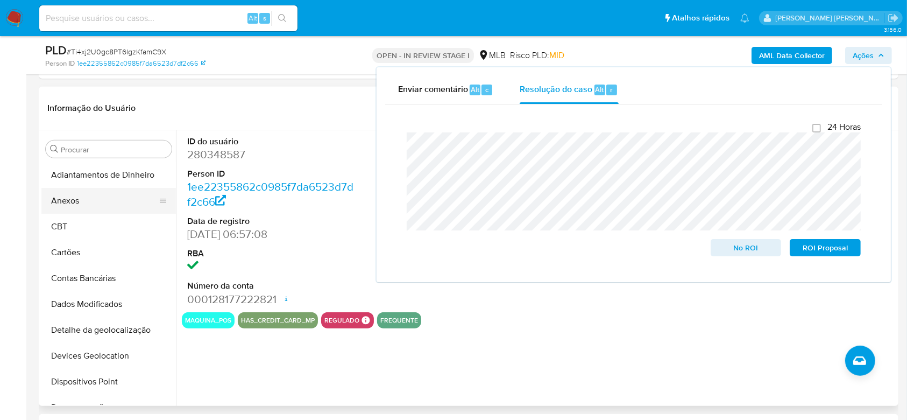
click at [88, 194] on button "Anexos" at bounding box center [104, 201] width 126 height 26
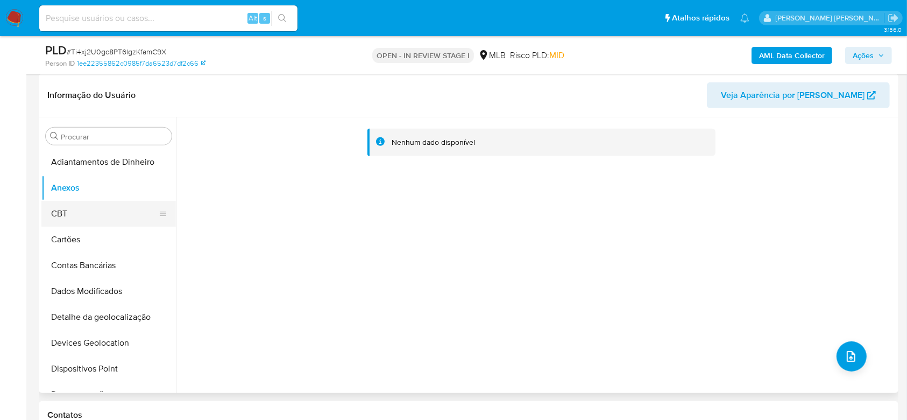
click at [71, 211] on button "CBT" at bounding box center [104, 214] width 126 height 26
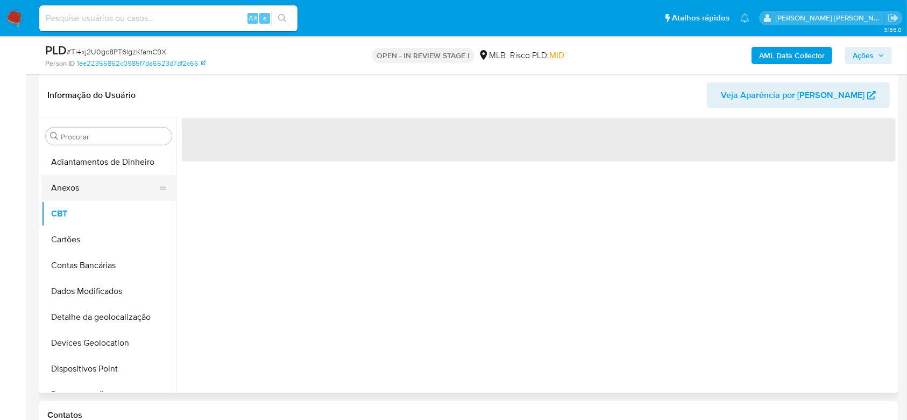
click at [75, 186] on button "Anexos" at bounding box center [104, 188] width 126 height 26
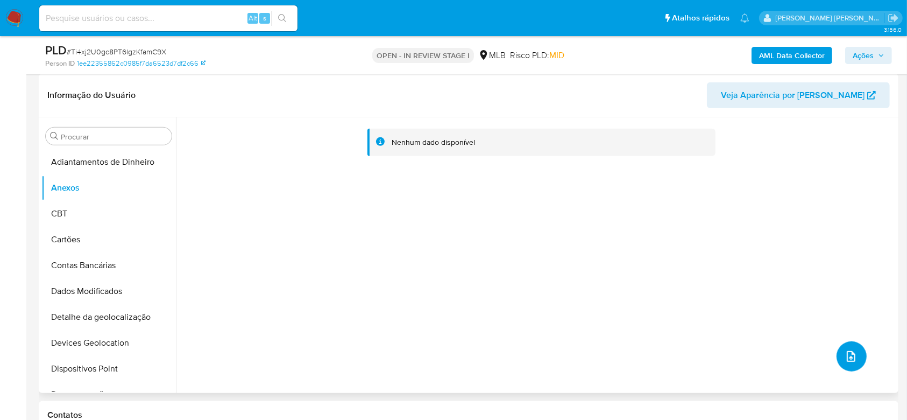
click at [848, 355] on icon "upload-file" at bounding box center [850, 356] width 13 height 13
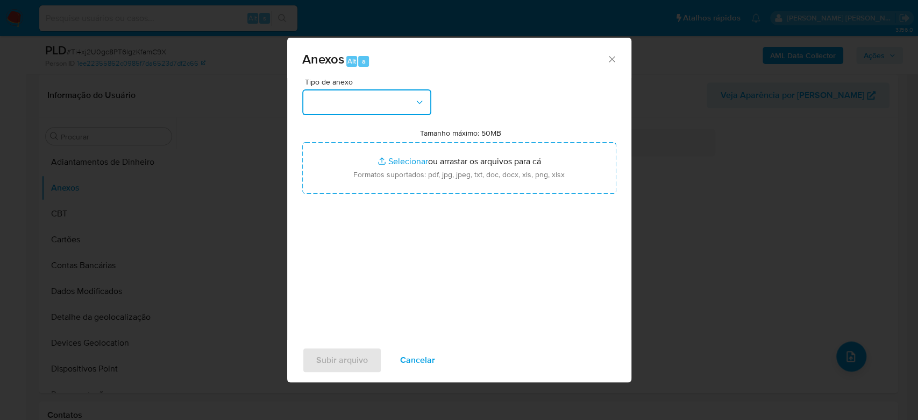
click at [417, 101] on icon "button" at bounding box center [419, 102] width 11 height 11
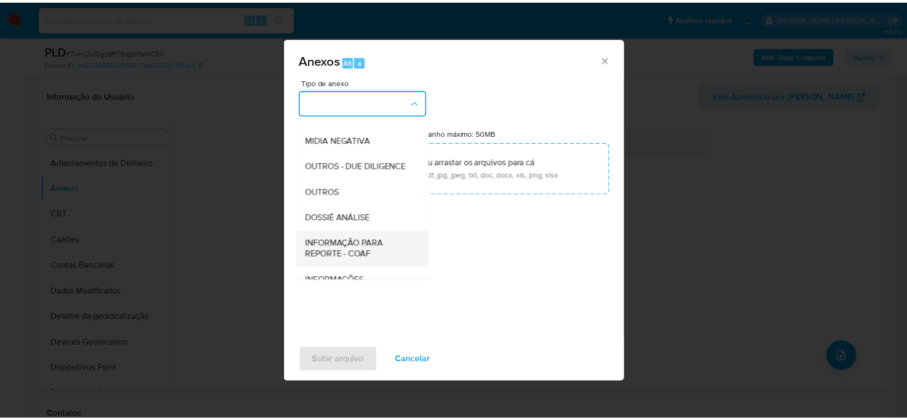
scroll to position [165, 0]
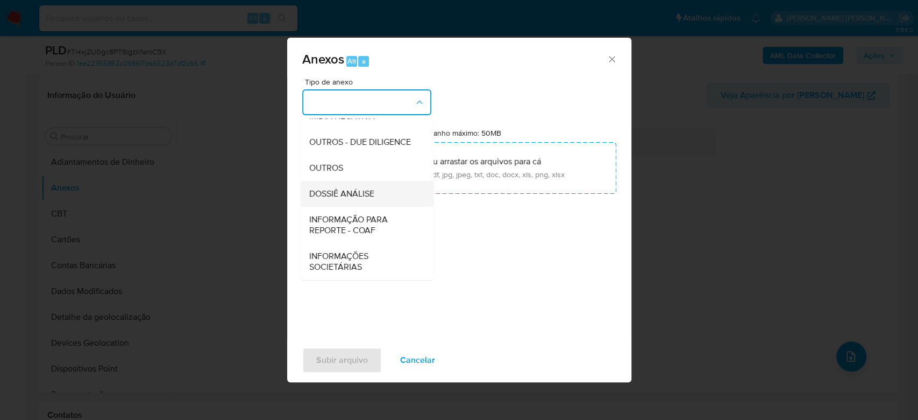
click at [347, 198] on span "DOSSIÊ ANÁLISE" at bounding box center [341, 193] width 65 height 11
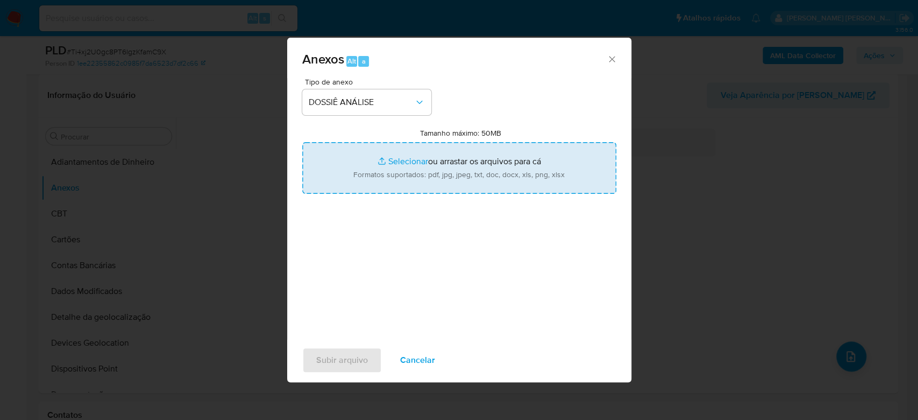
type input "C:\fakepath\Mulan 280348587_2025_08_26_16_52_35.xlsx"
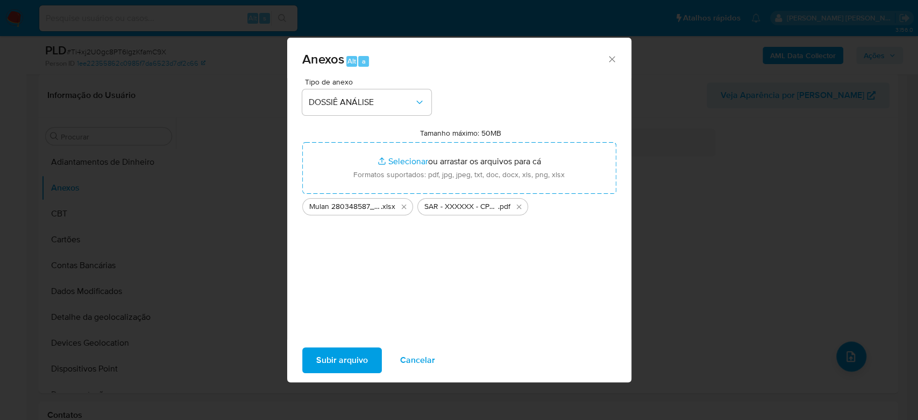
click at [347, 360] on span "Subir arquivo" at bounding box center [342, 360] width 52 height 24
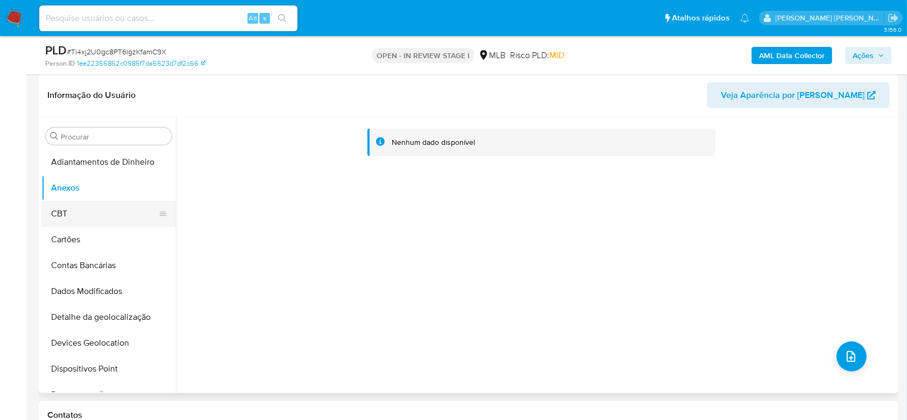
click at [98, 210] on button "CBT" at bounding box center [104, 214] width 126 height 26
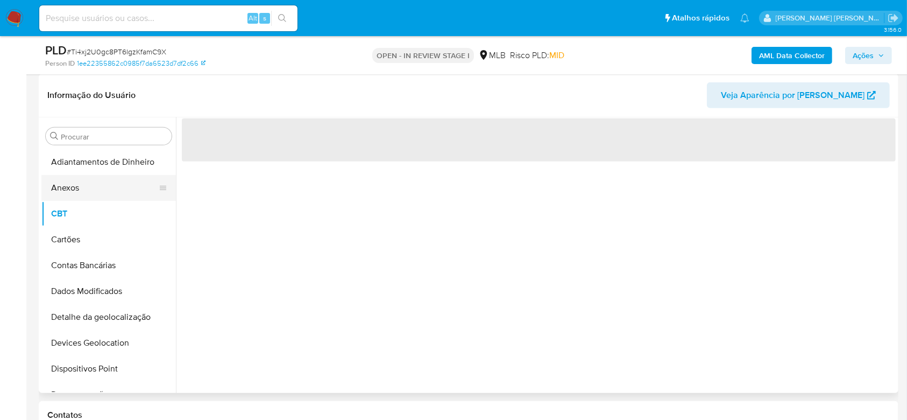
click at [72, 189] on button "Anexos" at bounding box center [104, 188] width 126 height 26
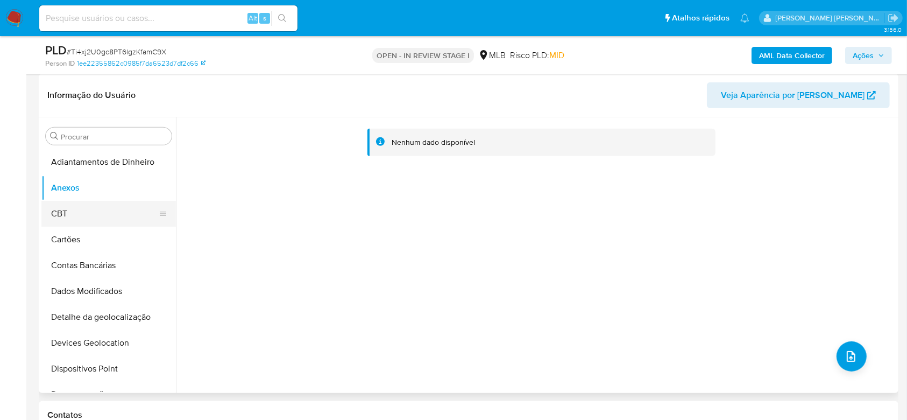
click at [100, 215] on button "CBT" at bounding box center [104, 214] width 126 height 26
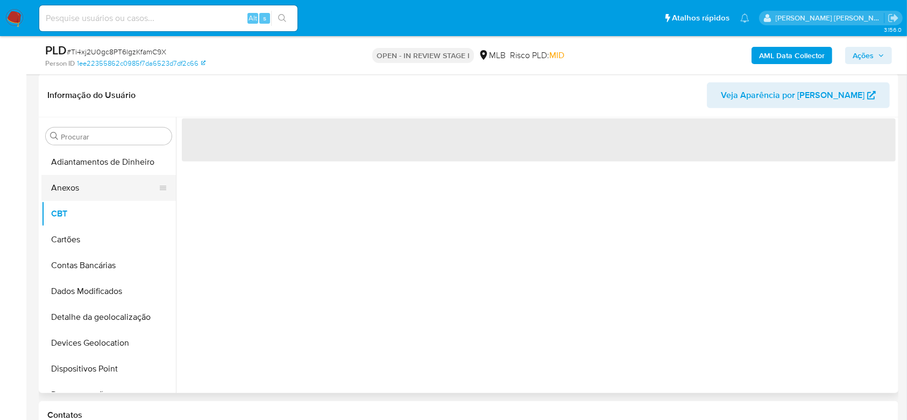
click at [94, 191] on button "Anexos" at bounding box center [104, 188] width 126 height 26
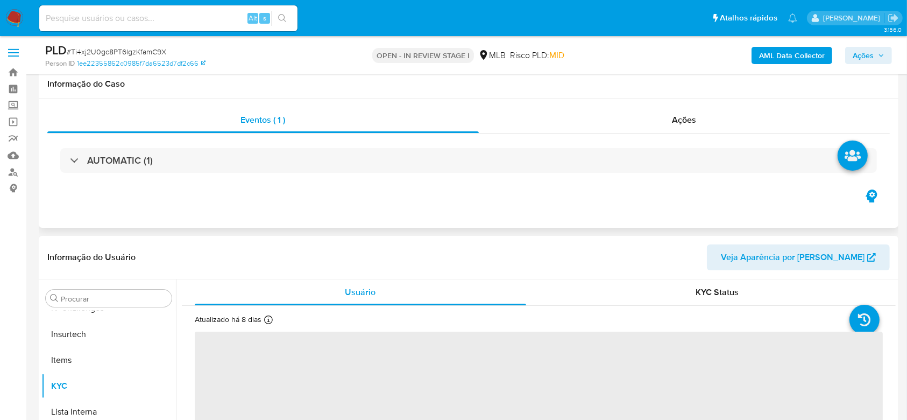
scroll to position [143, 0]
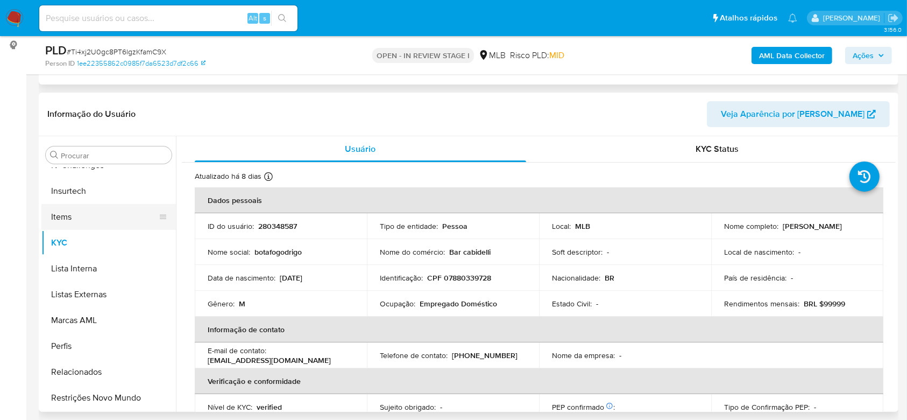
select select "10"
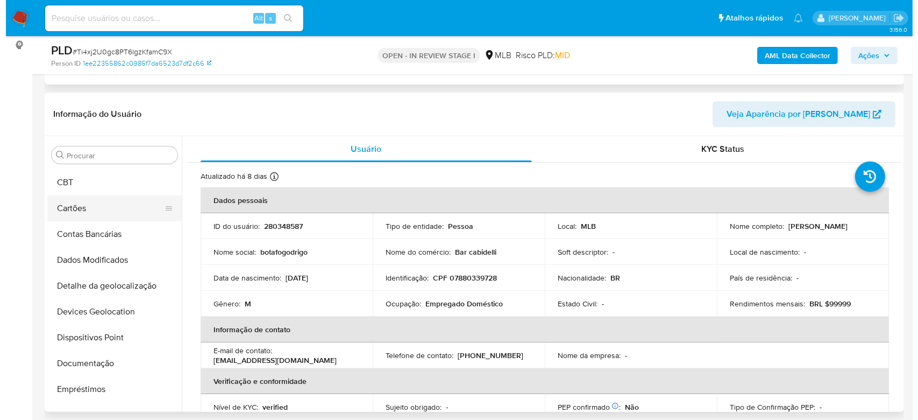
scroll to position [0, 0]
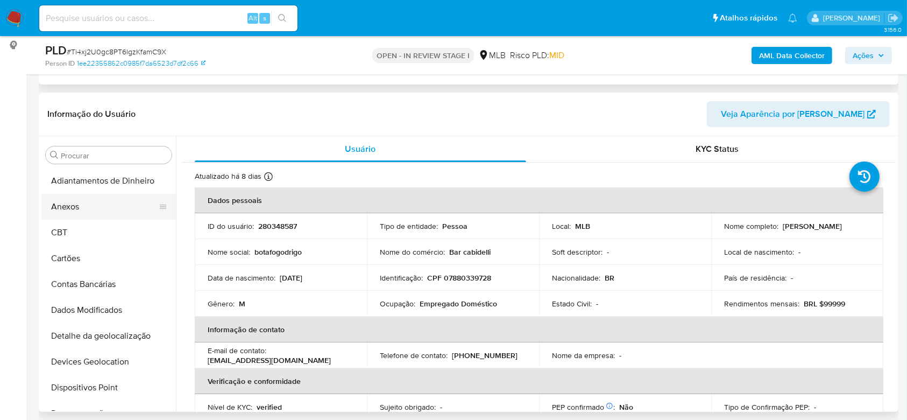
click at [79, 200] on button "Anexos" at bounding box center [104, 207] width 126 height 26
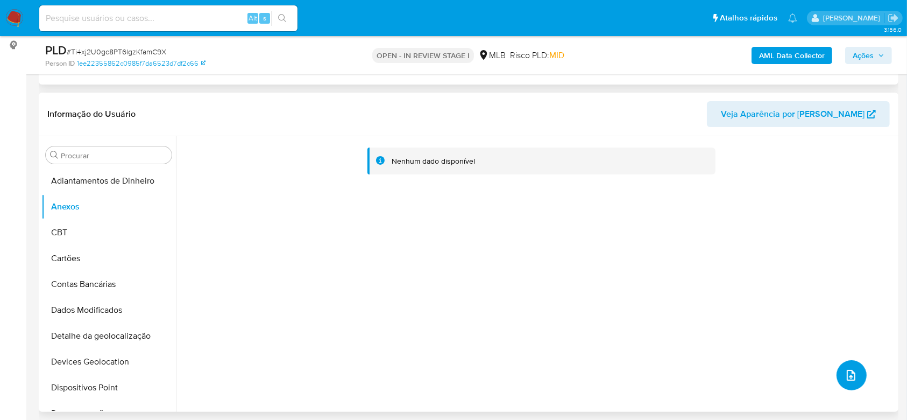
click at [850, 374] on icon "upload-file" at bounding box center [850, 374] width 13 height 13
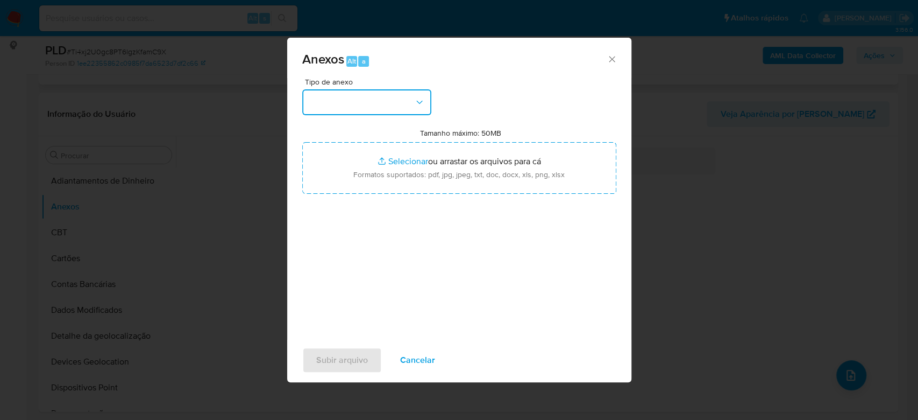
click at [346, 106] on button "button" at bounding box center [366, 102] width 129 height 26
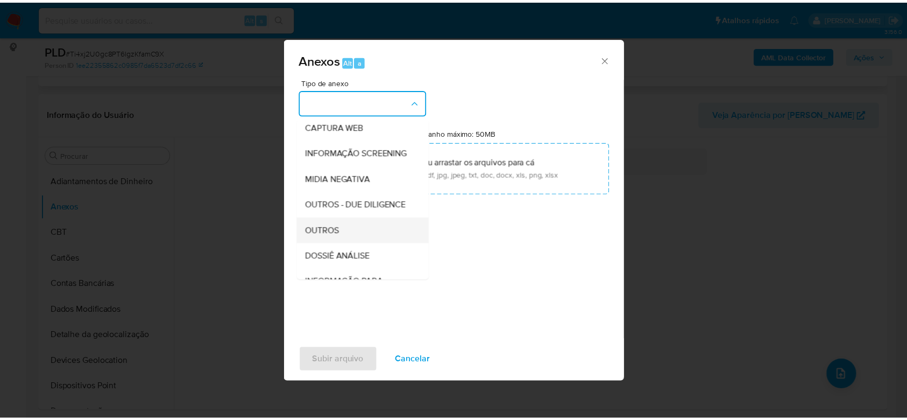
scroll to position [165, 0]
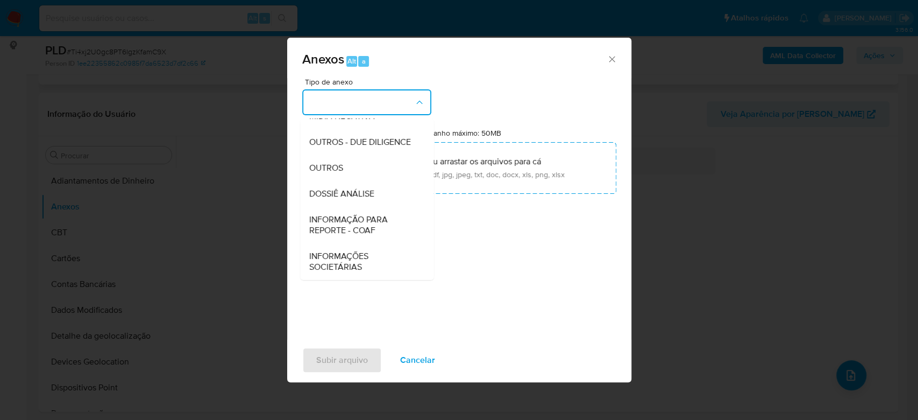
drag, startPoint x: 344, startPoint y: 193, endPoint x: 545, endPoint y: 370, distance: 267.9
click at [346, 197] on span "DOSSIÊ ANÁLISE" at bounding box center [341, 193] width 65 height 11
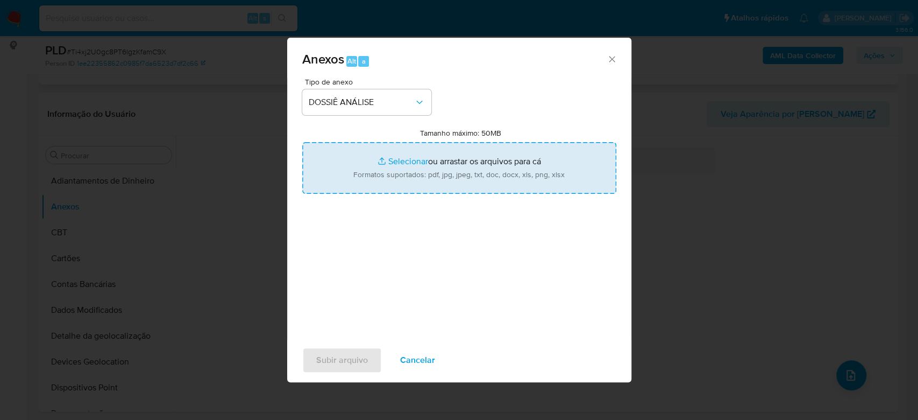
type input "C:\fakepath\Mulan 280348587_2025_08_26_16_52_35.xlsx"
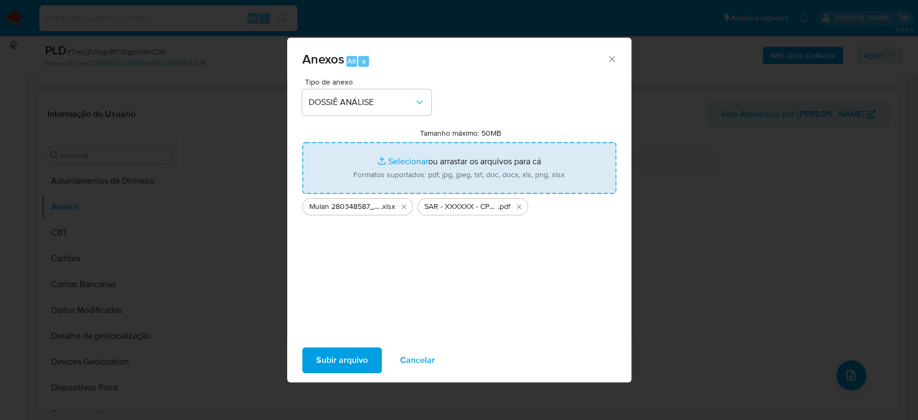
click at [346, 359] on span "Subir arquivo" at bounding box center [342, 360] width 52 height 24
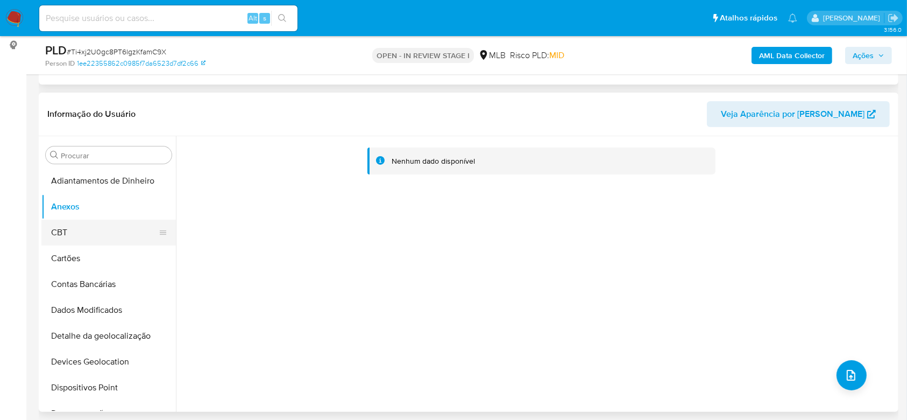
click at [60, 232] on button "CBT" at bounding box center [104, 232] width 126 height 26
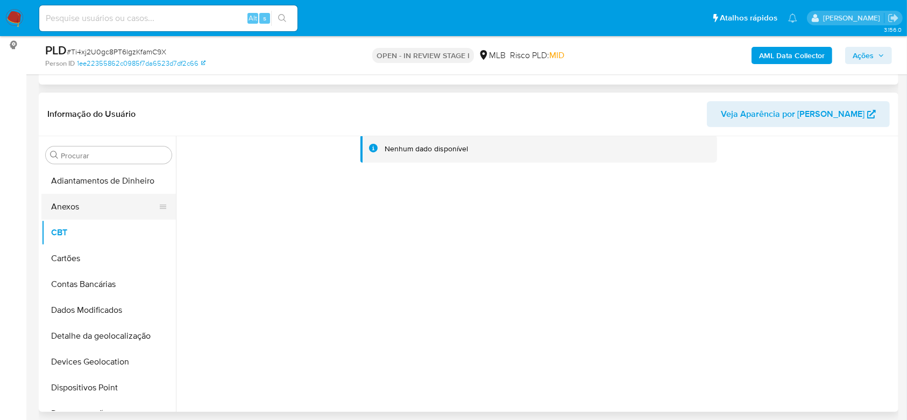
click at [75, 209] on button "Anexos" at bounding box center [104, 207] width 126 height 26
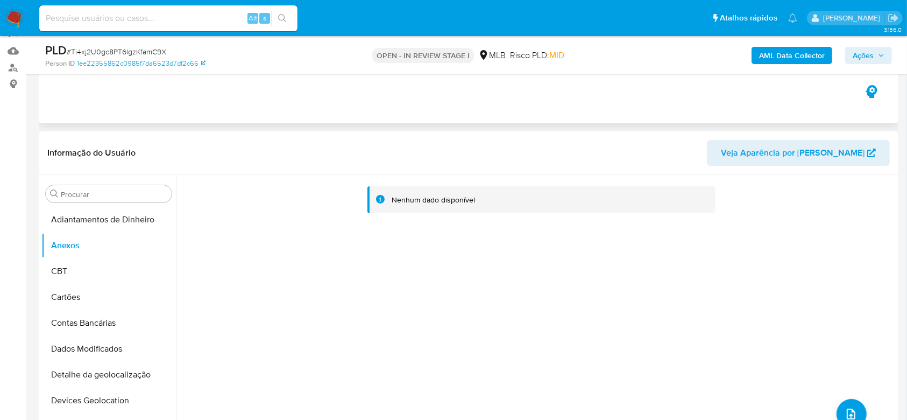
scroll to position [0, 0]
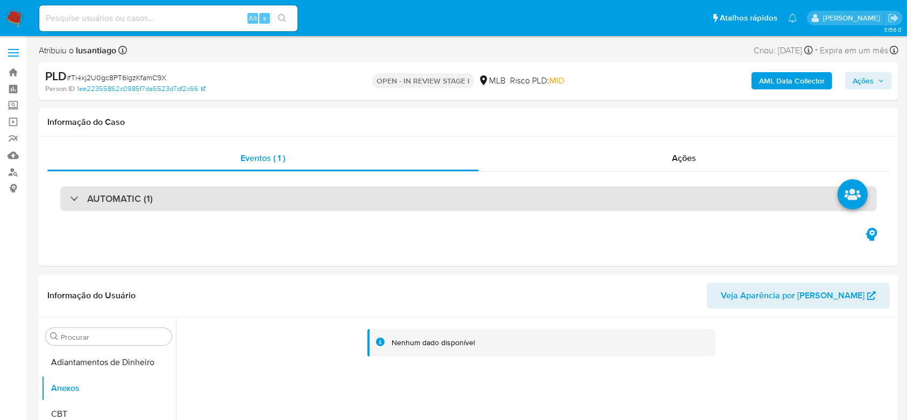
click at [115, 200] on h3 "AUTOMATIC (1)" at bounding box center [120, 199] width 66 height 12
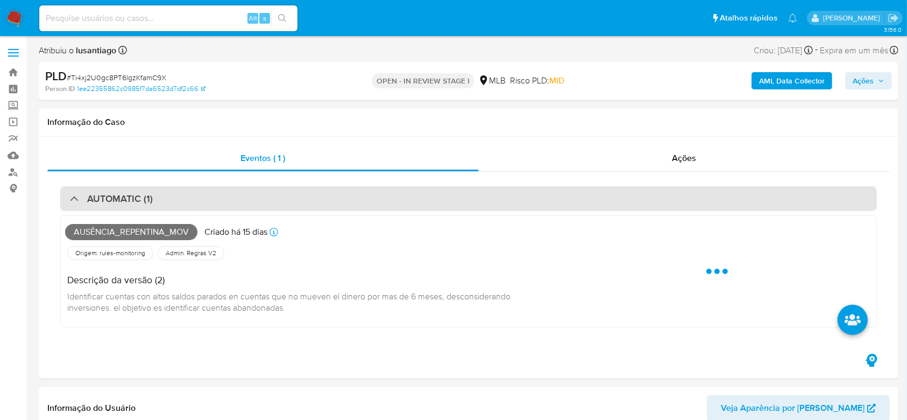
click at [167, 196] on div "AUTOMATIC (1)" at bounding box center [468, 198] width 816 height 25
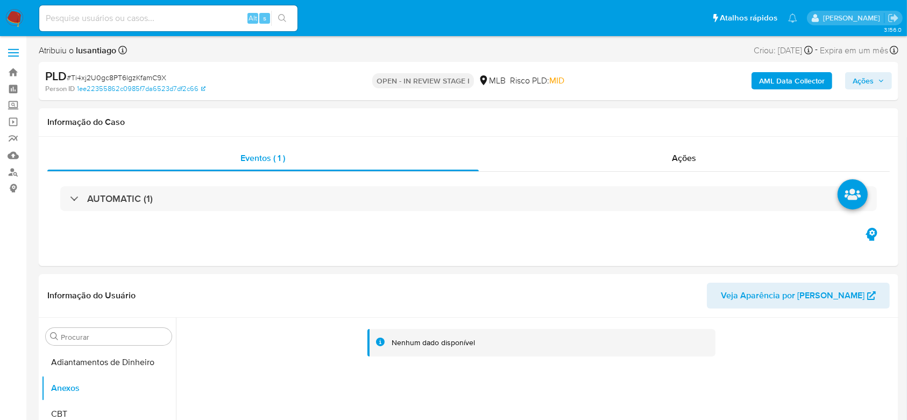
click at [787, 77] on b "AML Data Collector" at bounding box center [792, 80] width 66 height 17
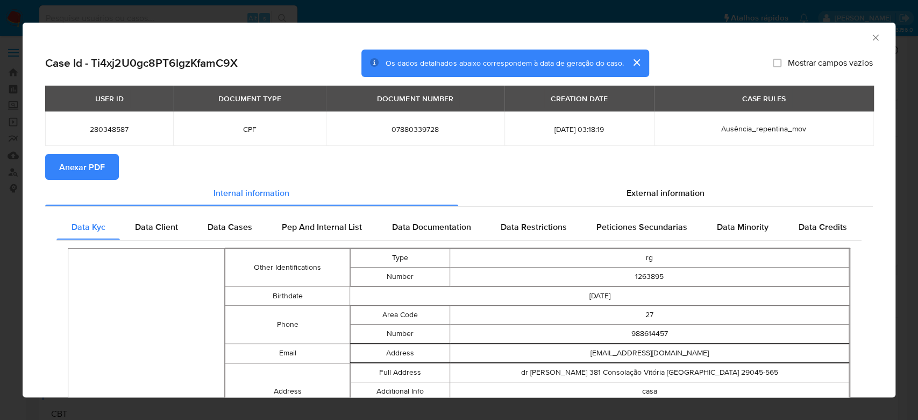
click at [67, 166] on span "Anexar PDF" at bounding box center [82, 167] width 46 height 24
click at [872, 35] on icon "Fechar a janela" at bounding box center [875, 37] width 6 height 6
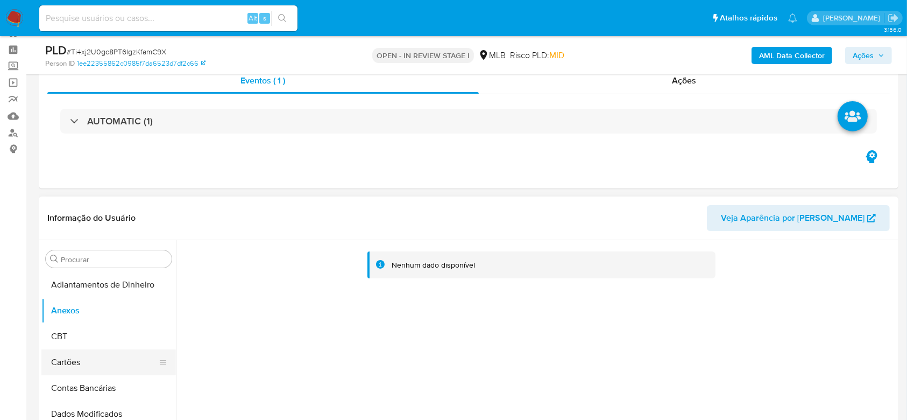
scroll to position [72, 0]
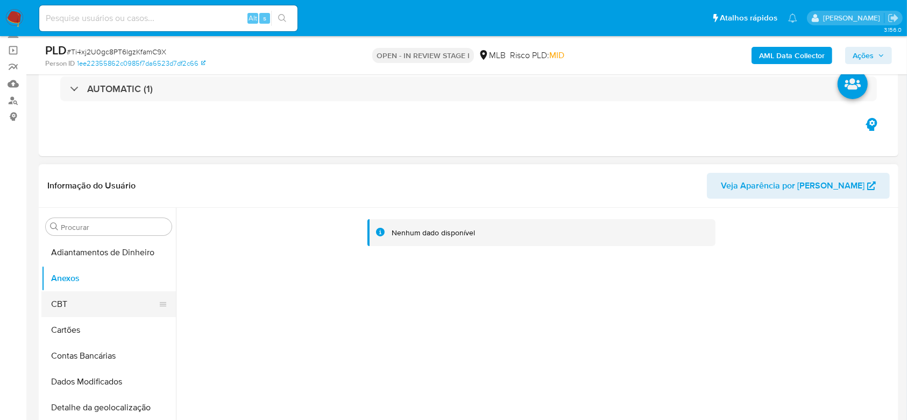
click at [91, 304] on button "CBT" at bounding box center [104, 304] width 126 height 26
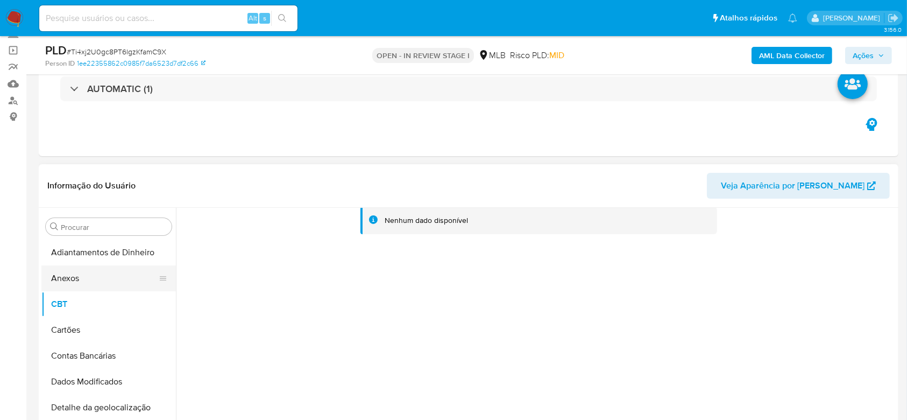
click at [94, 281] on button "Anexos" at bounding box center [104, 278] width 126 height 26
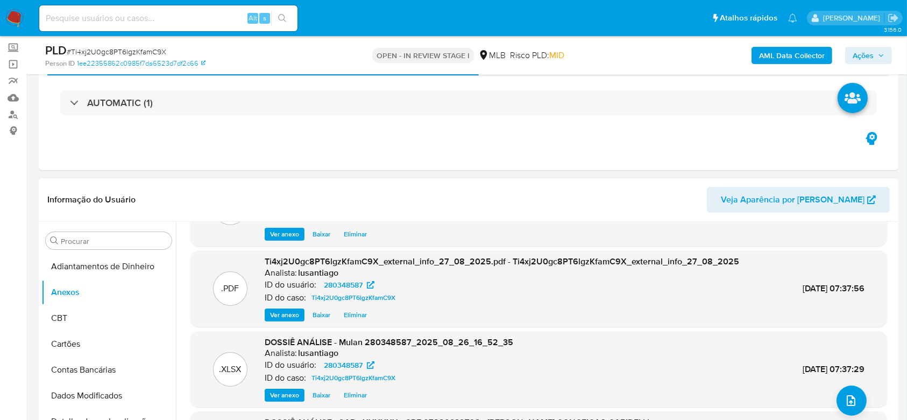
scroll to position [0, 0]
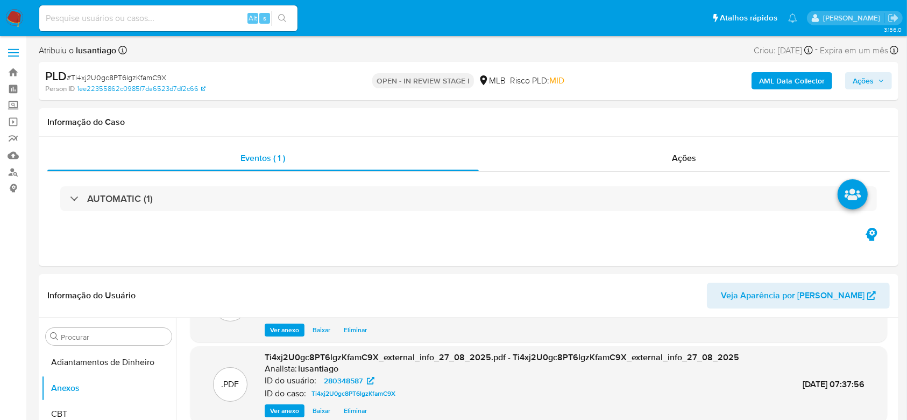
drag, startPoint x: 871, startPoint y: 77, endPoint x: 865, endPoint y: 89, distance: 12.8
click at [871, 77] on span "Ações" at bounding box center [862, 80] width 21 height 17
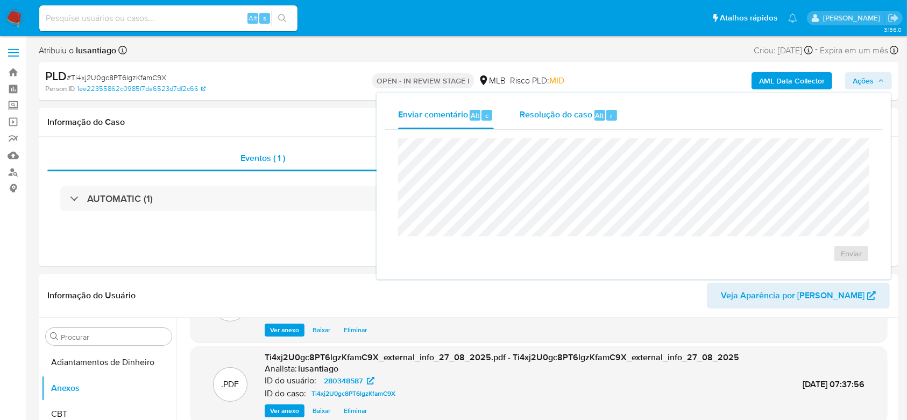
click at [552, 111] on span "Resolução do caso" at bounding box center [556, 115] width 73 height 12
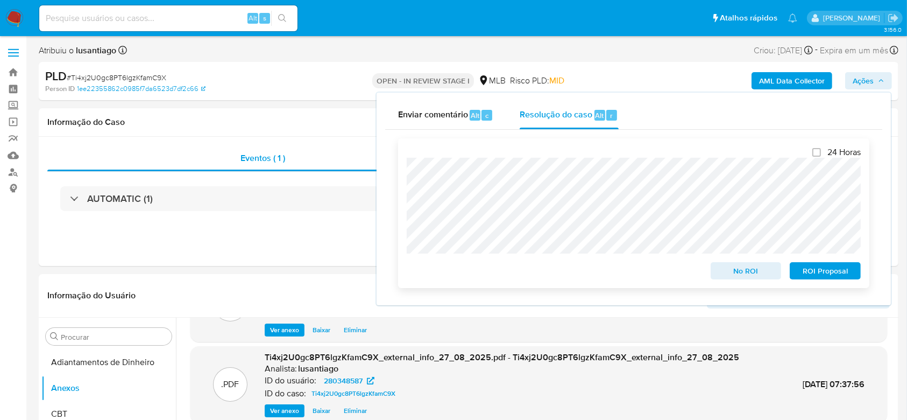
click at [827, 276] on span "ROI Proposal" at bounding box center [825, 270] width 56 height 15
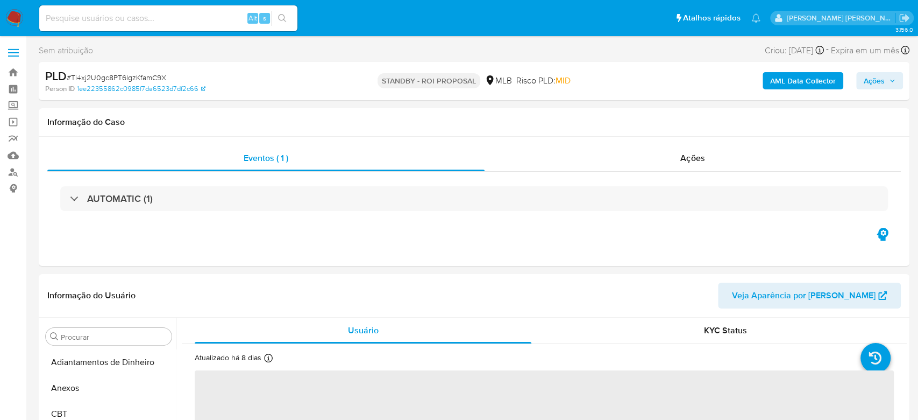
select select "10"
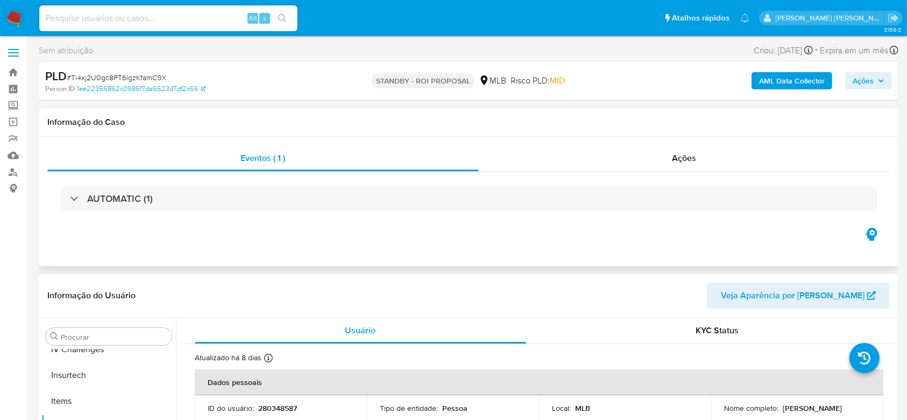
scroll to position [480, 0]
click at [191, 24] on input at bounding box center [168, 18] width 258 height 14
paste input "717284974"
type input "717284974"
click at [287, 18] on button "search-icon" at bounding box center [282, 18] width 22 height 15
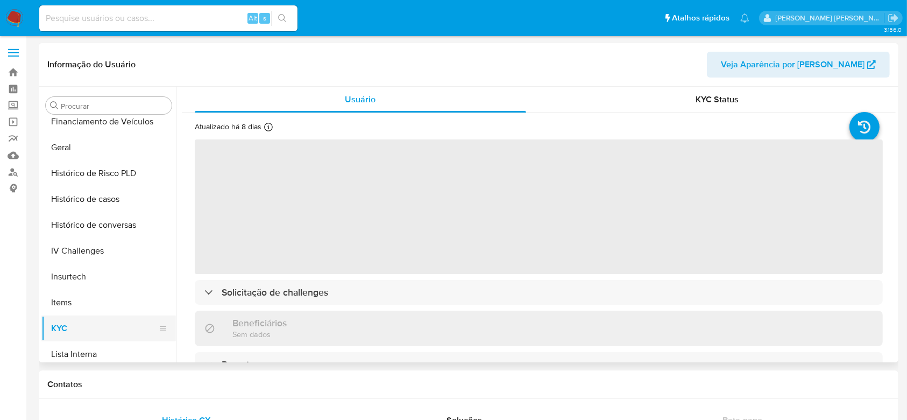
scroll to position [337, 0]
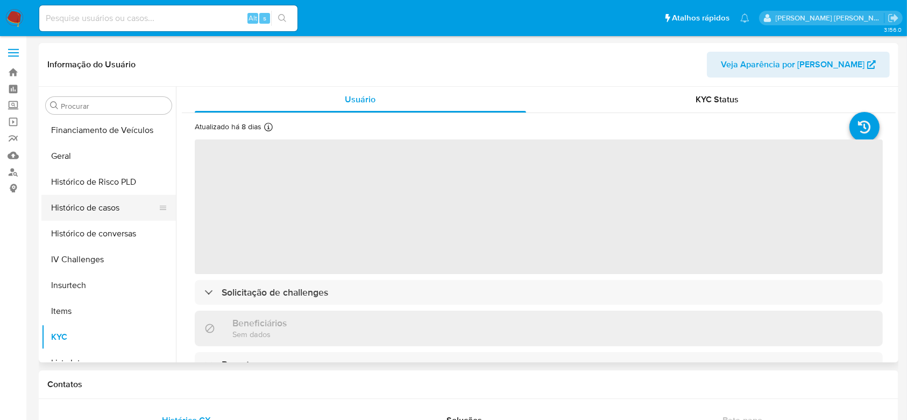
click at [101, 219] on button "Histórico de casos" at bounding box center [104, 208] width 126 height 26
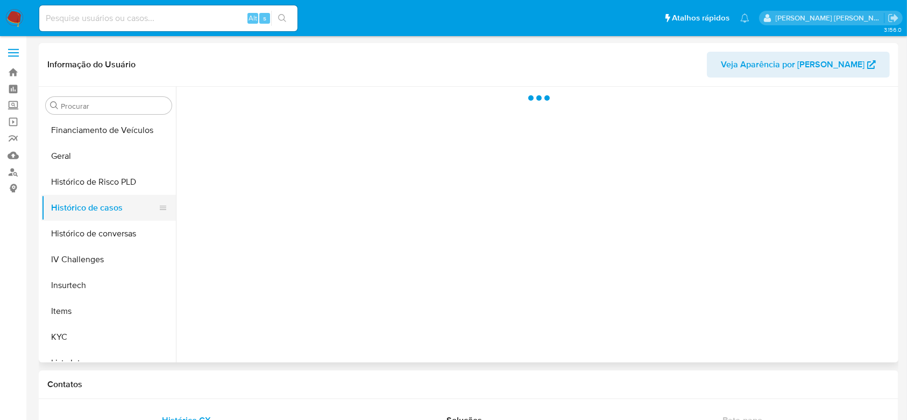
select select "10"
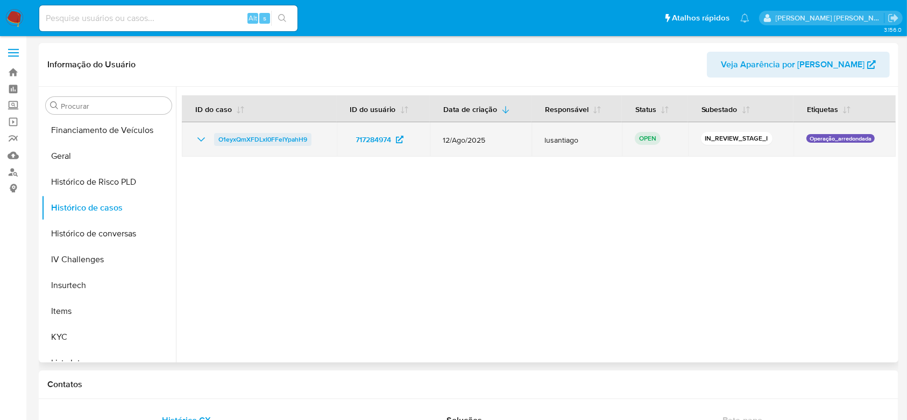
click at [275, 135] on span "O1eyxQmXFDLxI0FFeIYpahH9" at bounding box center [262, 139] width 89 height 13
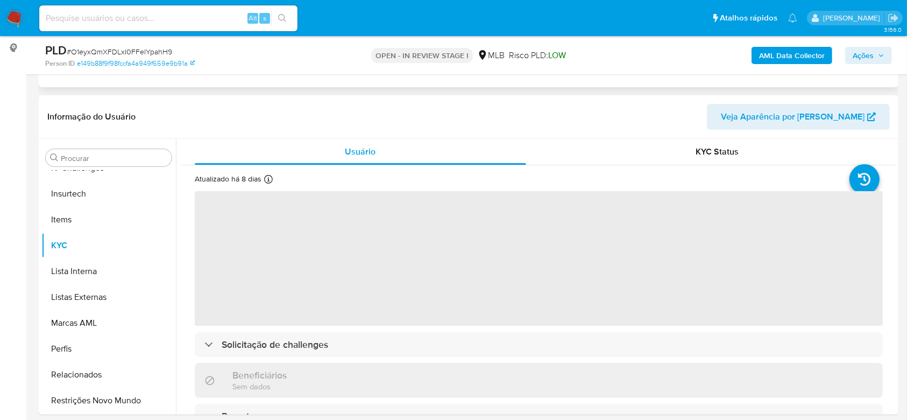
scroll to position [143, 0]
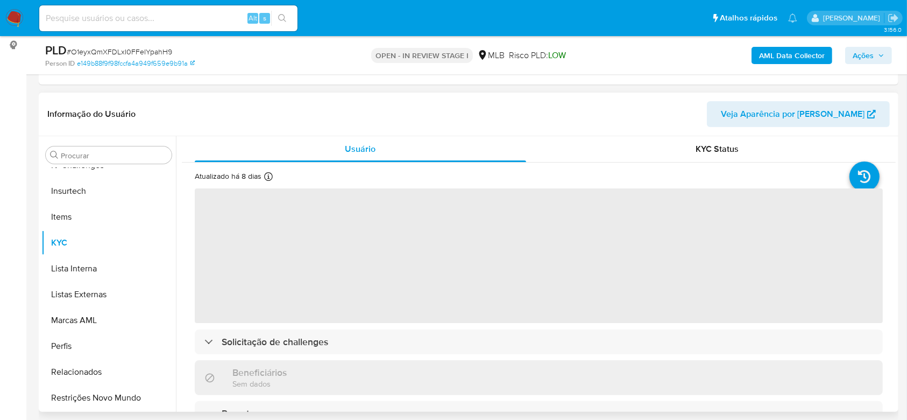
select select "10"
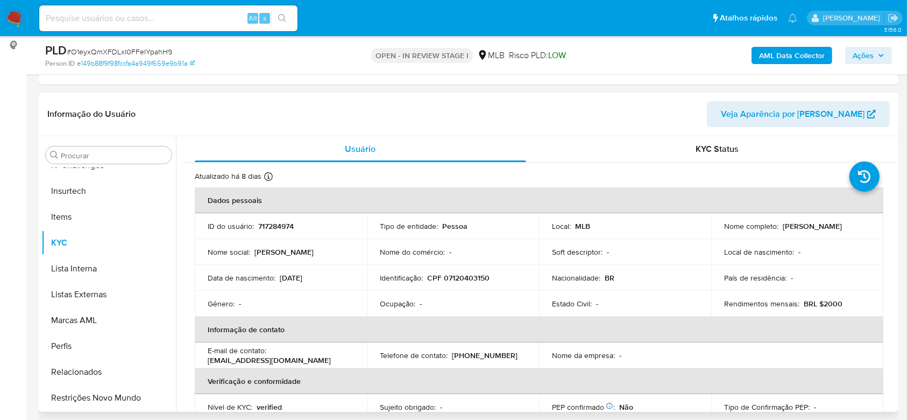
click at [465, 279] on p "CPF 07120403150" at bounding box center [458, 278] width 62 height 10
copy p "07120403150"
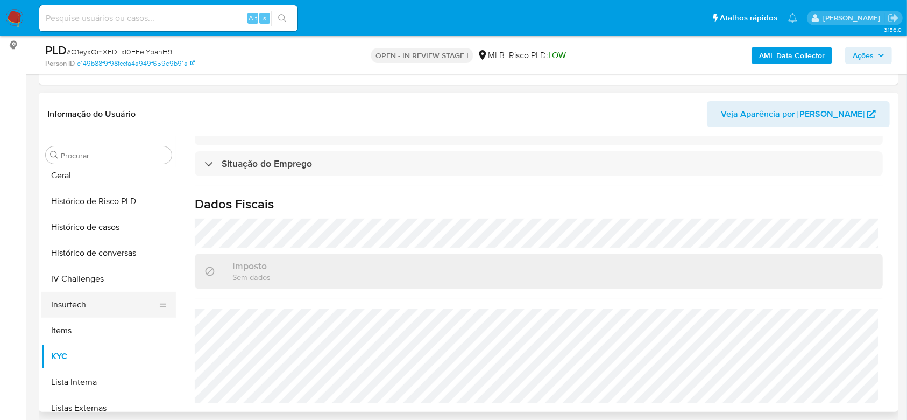
scroll to position [337, 0]
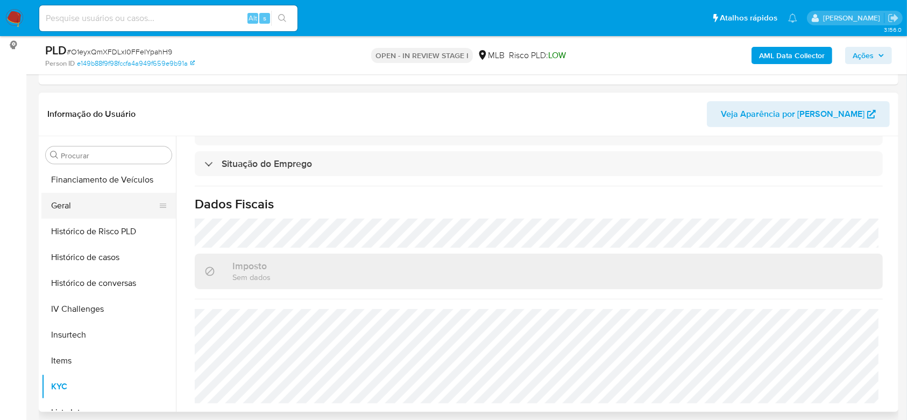
click at [85, 204] on button "Geral" at bounding box center [104, 206] width 126 height 26
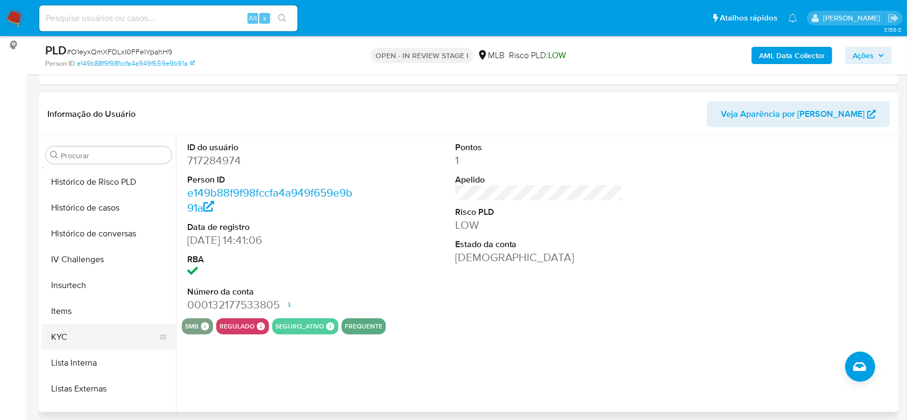
scroll to position [409, 0]
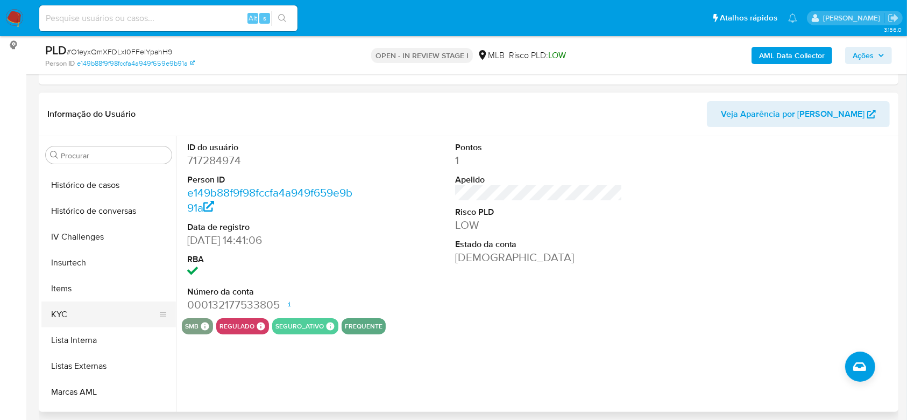
click at [75, 319] on button "KYC" at bounding box center [104, 314] width 126 height 26
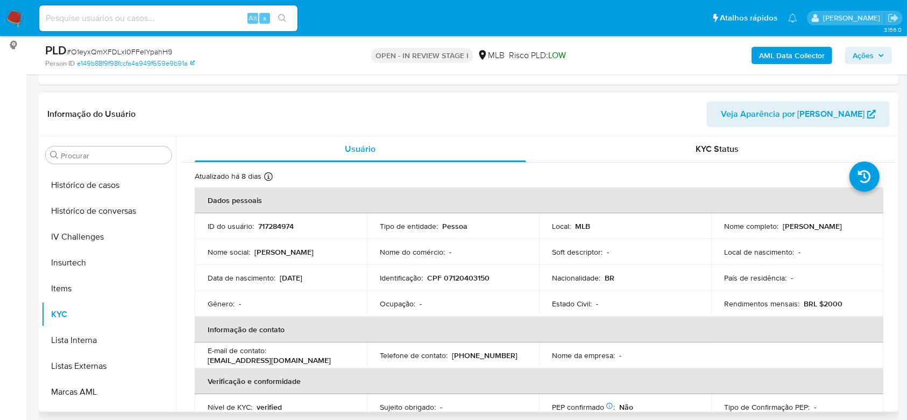
drag, startPoint x: 895, startPoint y: 169, endPoint x: 898, endPoint y: 183, distance: 13.6
click at [898, 183] on div "Procurar Adiantamentos de Dinheiro Anexos CBT Cartões Contas Bancárias Dados Mo…" at bounding box center [468, 273] width 859 height 275
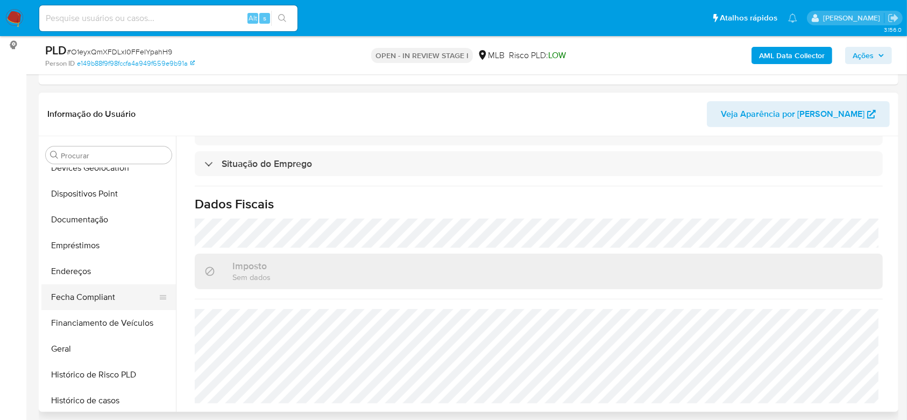
scroll to position [194, 0]
click at [75, 273] on button "Endereços" at bounding box center [104, 271] width 126 height 26
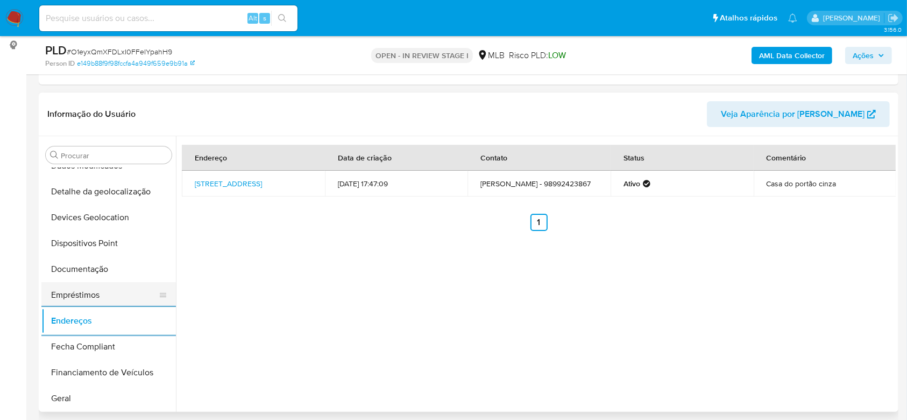
scroll to position [122, 0]
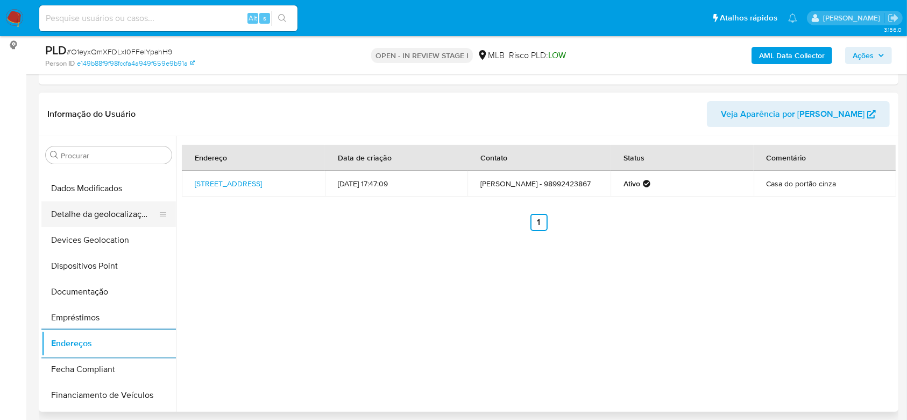
click at [102, 218] on button "Detalhe da geolocalização" at bounding box center [104, 214] width 126 height 26
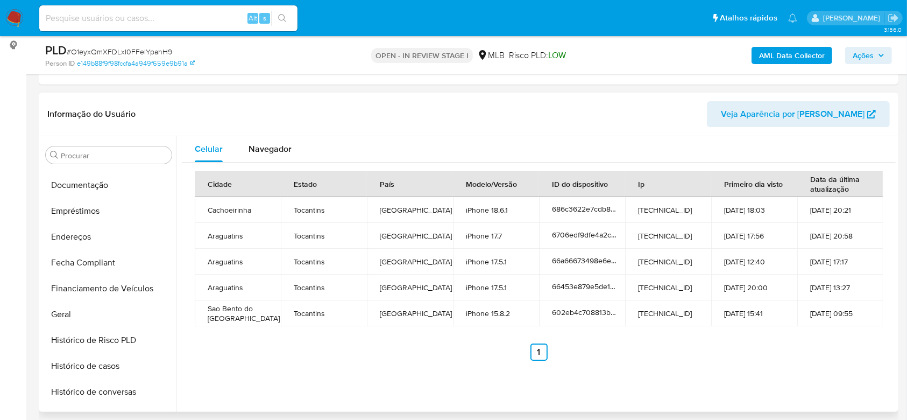
scroll to position [480, 0]
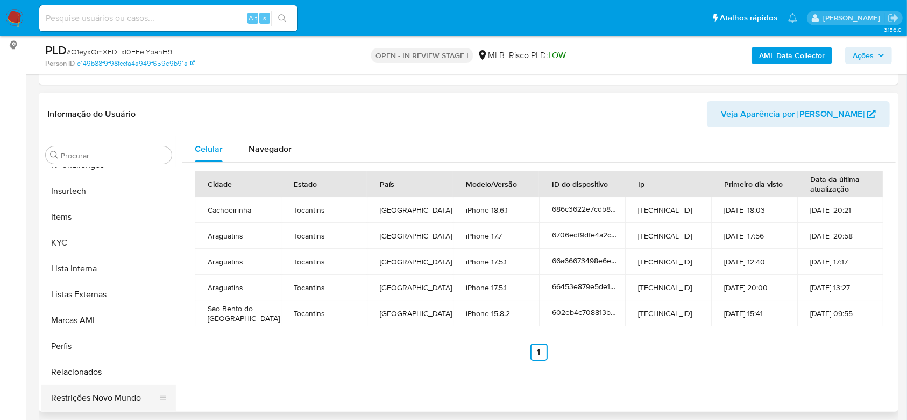
click at [91, 395] on button "Restrições Novo Mundo" at bounding box center [104, 398] width 126 height 26
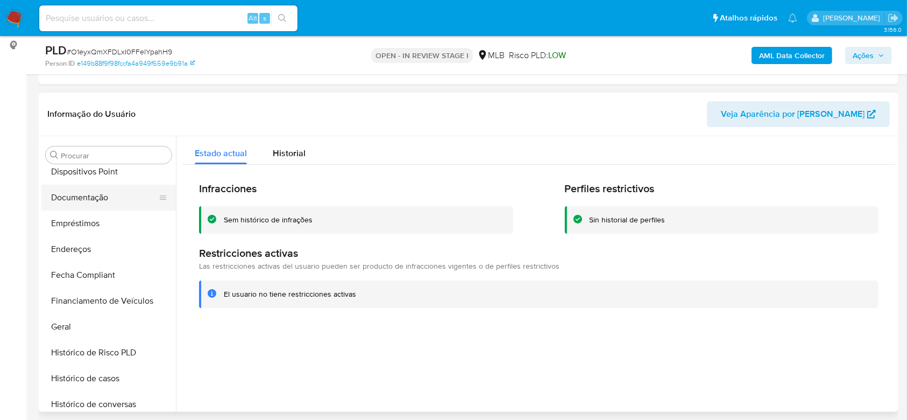
scroll to position [194, 0]
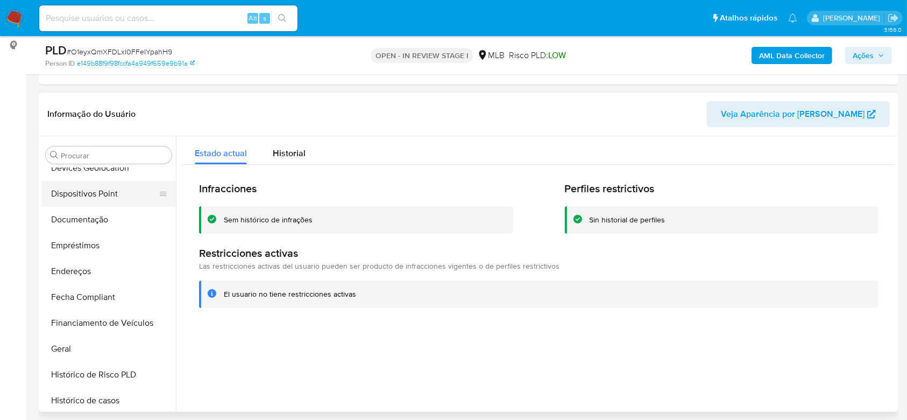
click at [83, 195] on button "Dispositivos Point" at bounding box center [104, 194] width 126 height 26
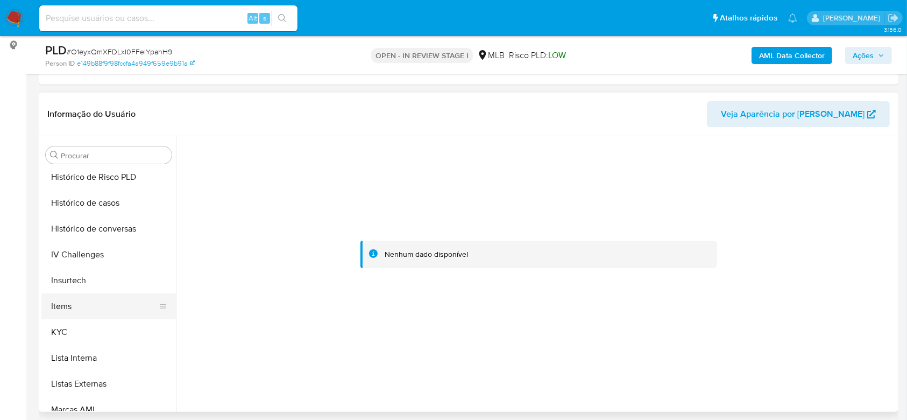
scroll to position [409, 0]
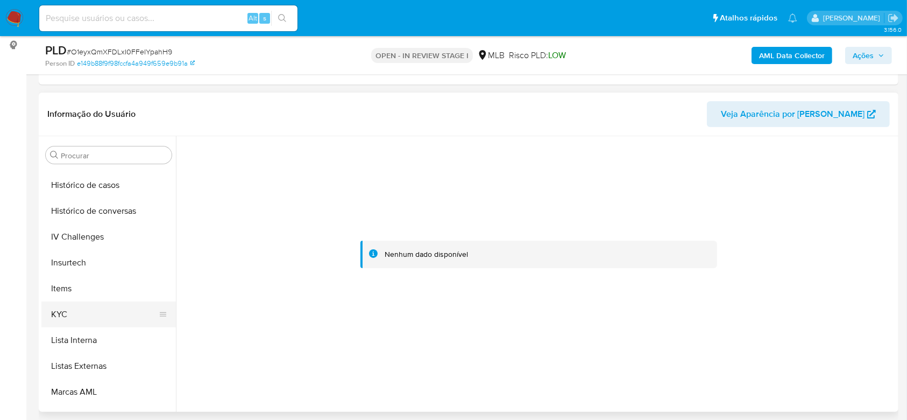
click at [77, 322] on button "KYC" at bounding box center [104, 314] width 126 height 26
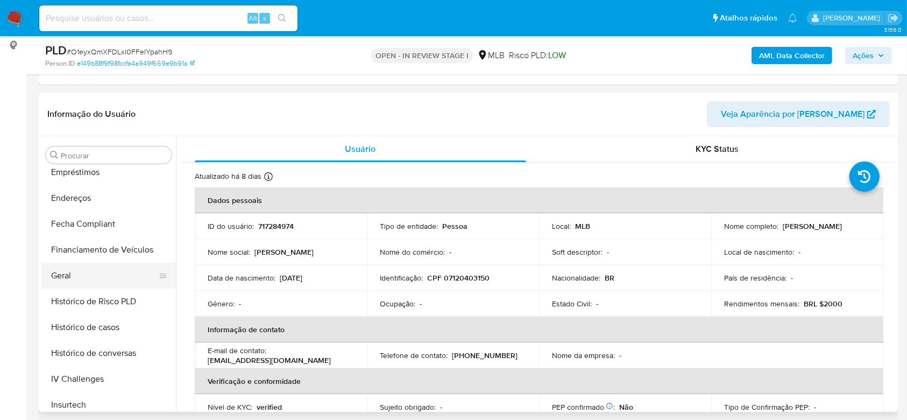
scroll to position [265, 0]
click at [77, 268] on button "Geral" at bounding box center [104, 277] width 126 height 26
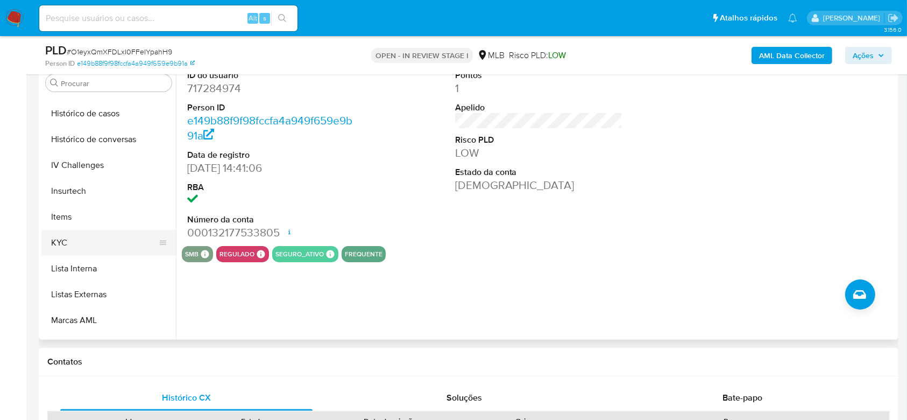
scroll to position [409, 0]
click at [102, 248] on button "KYC" at bounding box center [104, 242] width 126 height 26
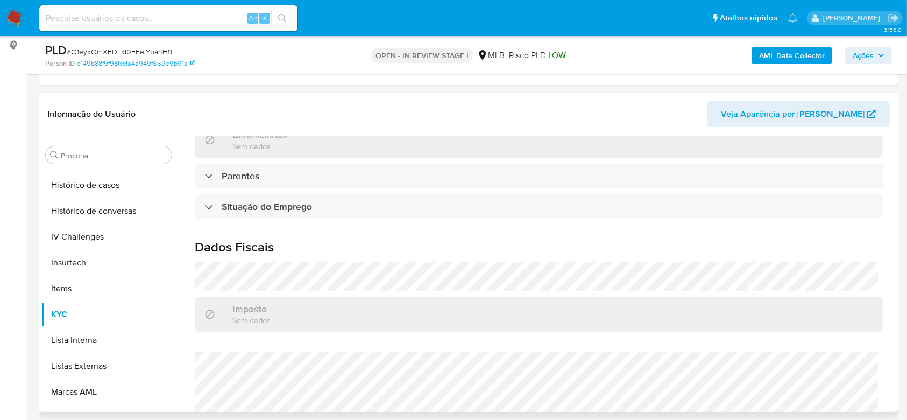
scroll to position [430, 0]
